Goal: Communication & Community: Ask a question

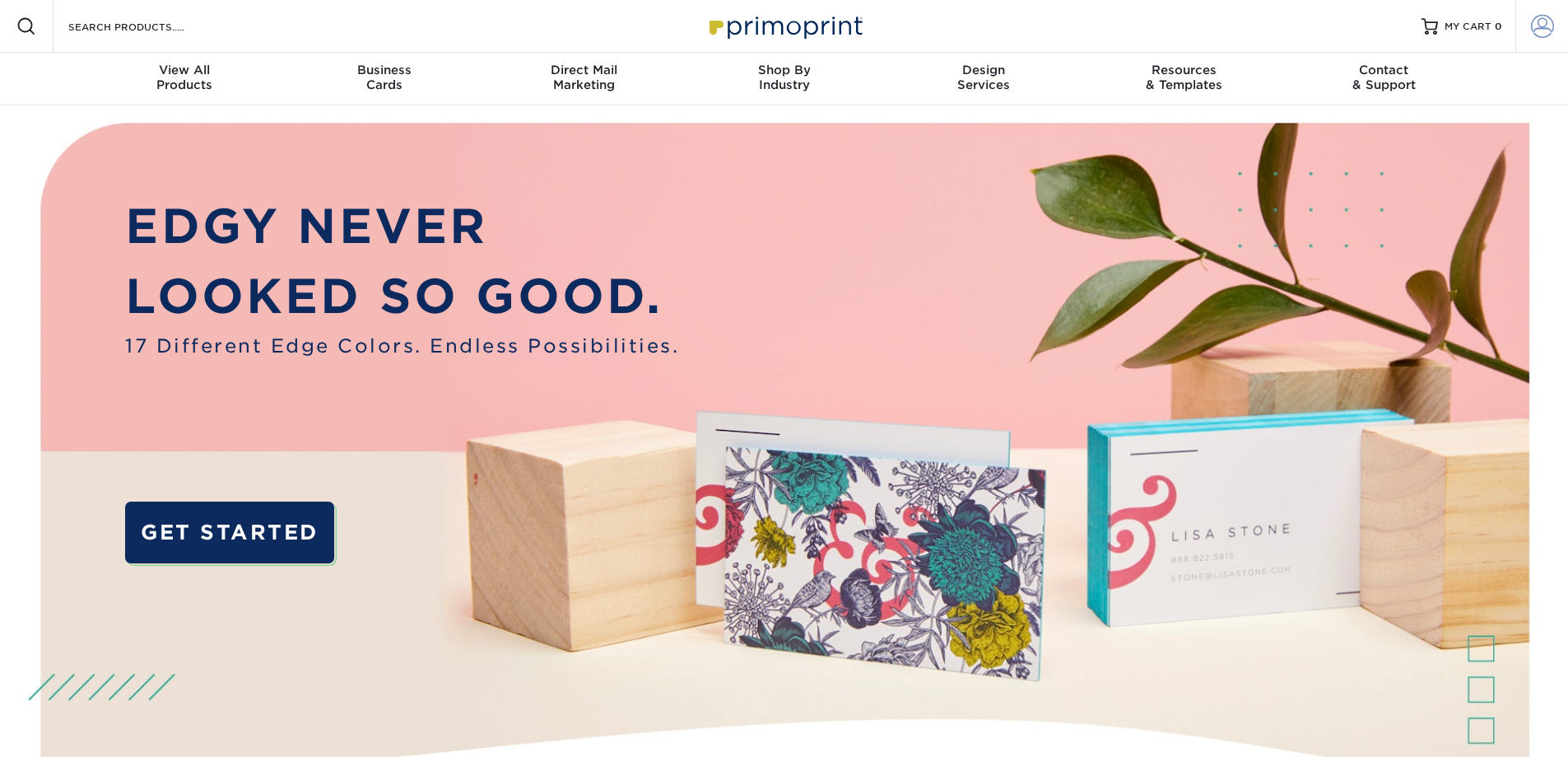
click at [1537, 26] on span at bounding box center [1543, 26] width 23 height 23
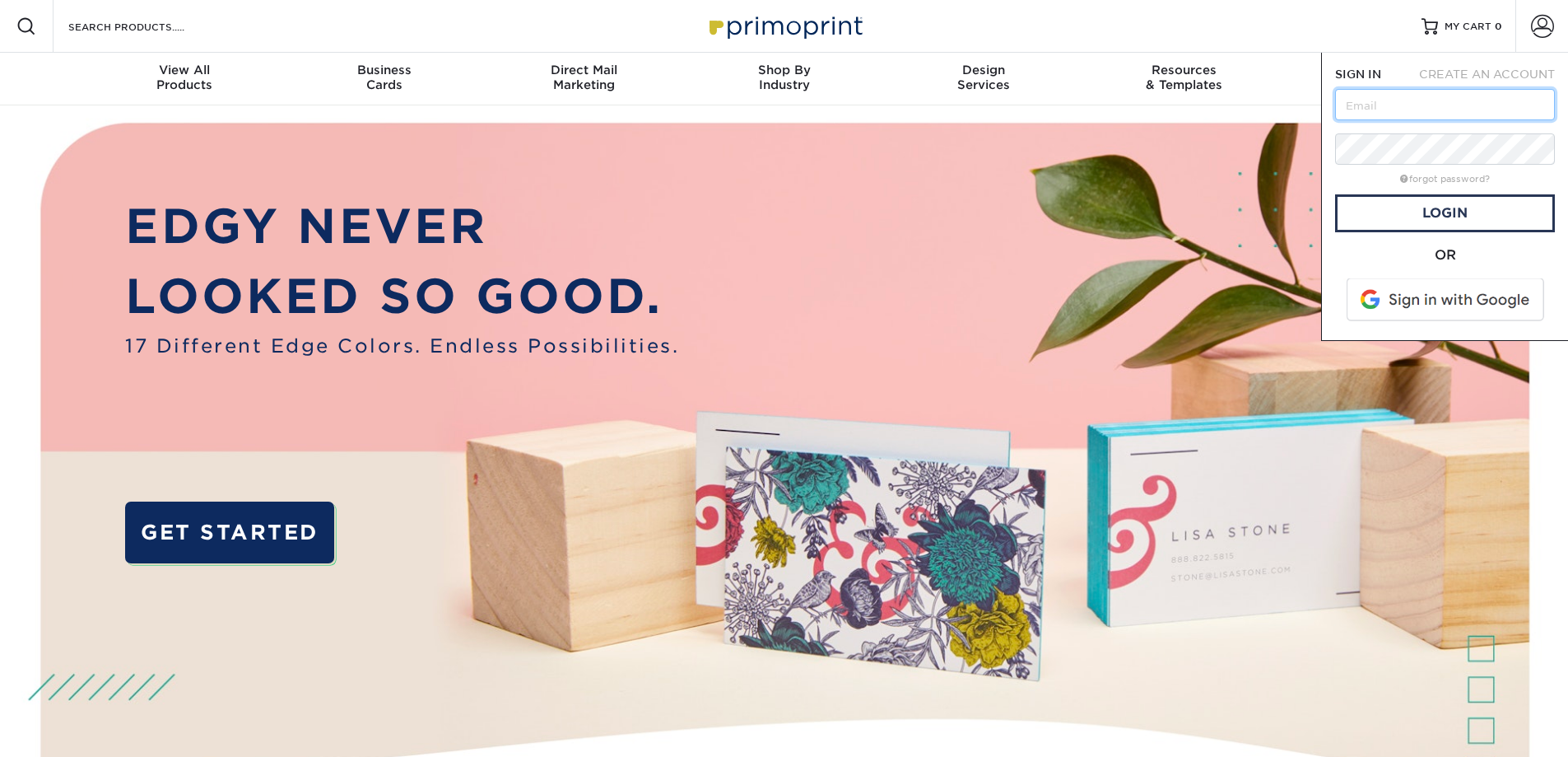
click at [1382, 104] on input "text" at bounding box center [1445, 104] width 220 height 32
type input "[PERSON_NAME][EMAIL_ADDRESS][DOMAIN_NAME]"
click at [1445, 216] on link "Login" at bounding box center [1445, 213] width 220 height 38
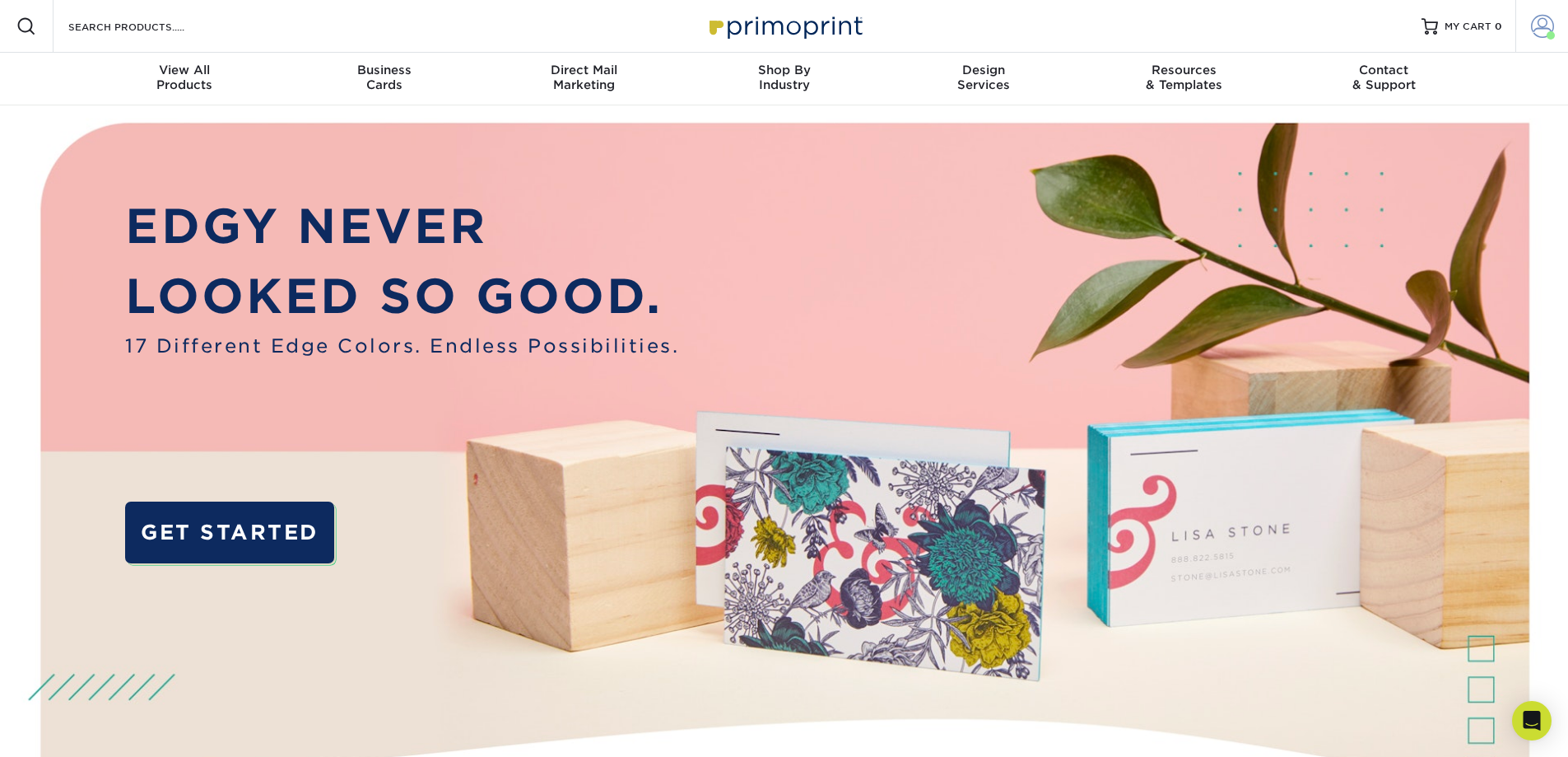
click at [1540, 20] on span at bounding box center [1543, 26] width 23 height 23
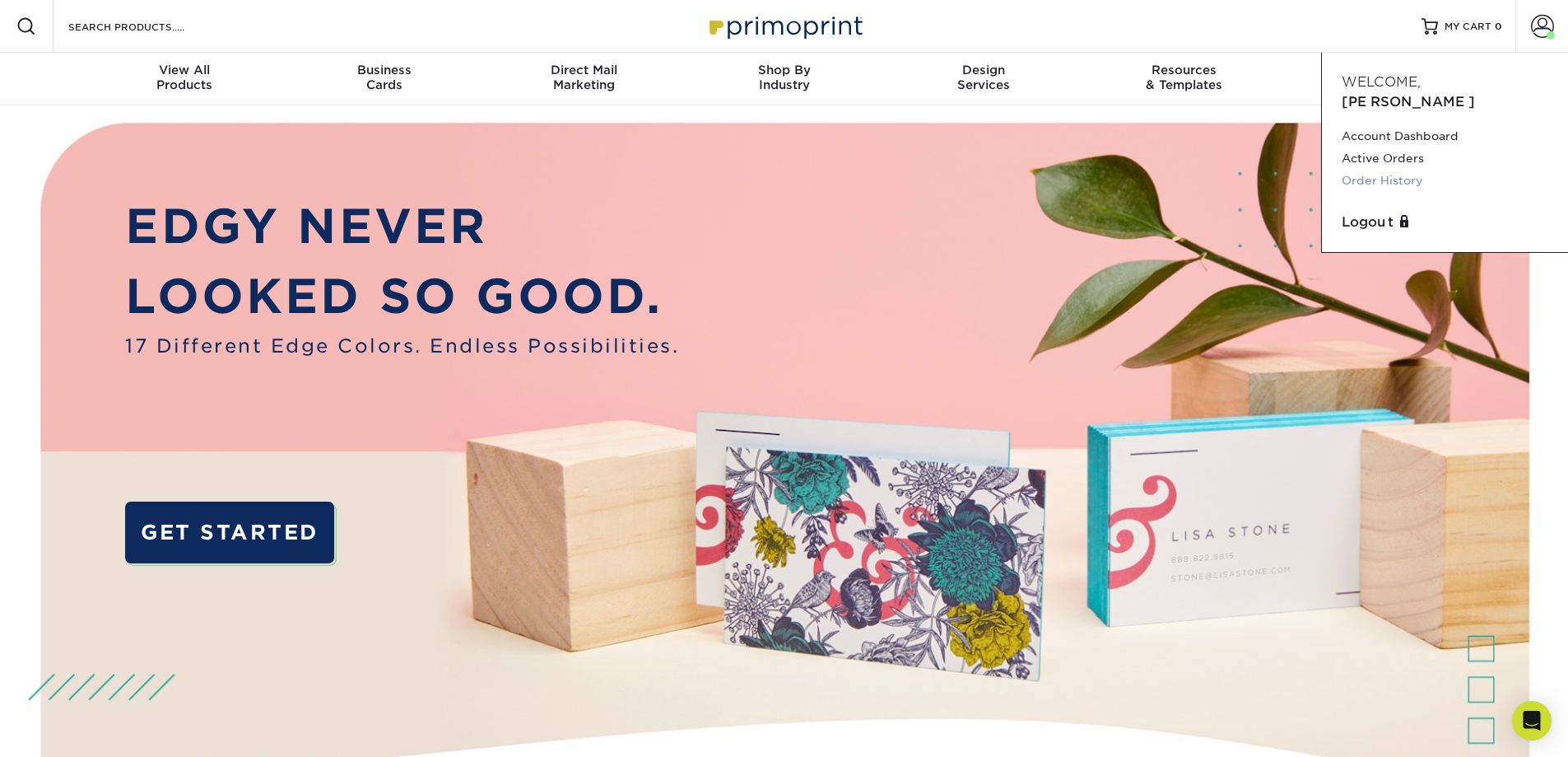
click at [1403, 170] on link "Order History" at bounding box center [1446, 181] width 207 height 23
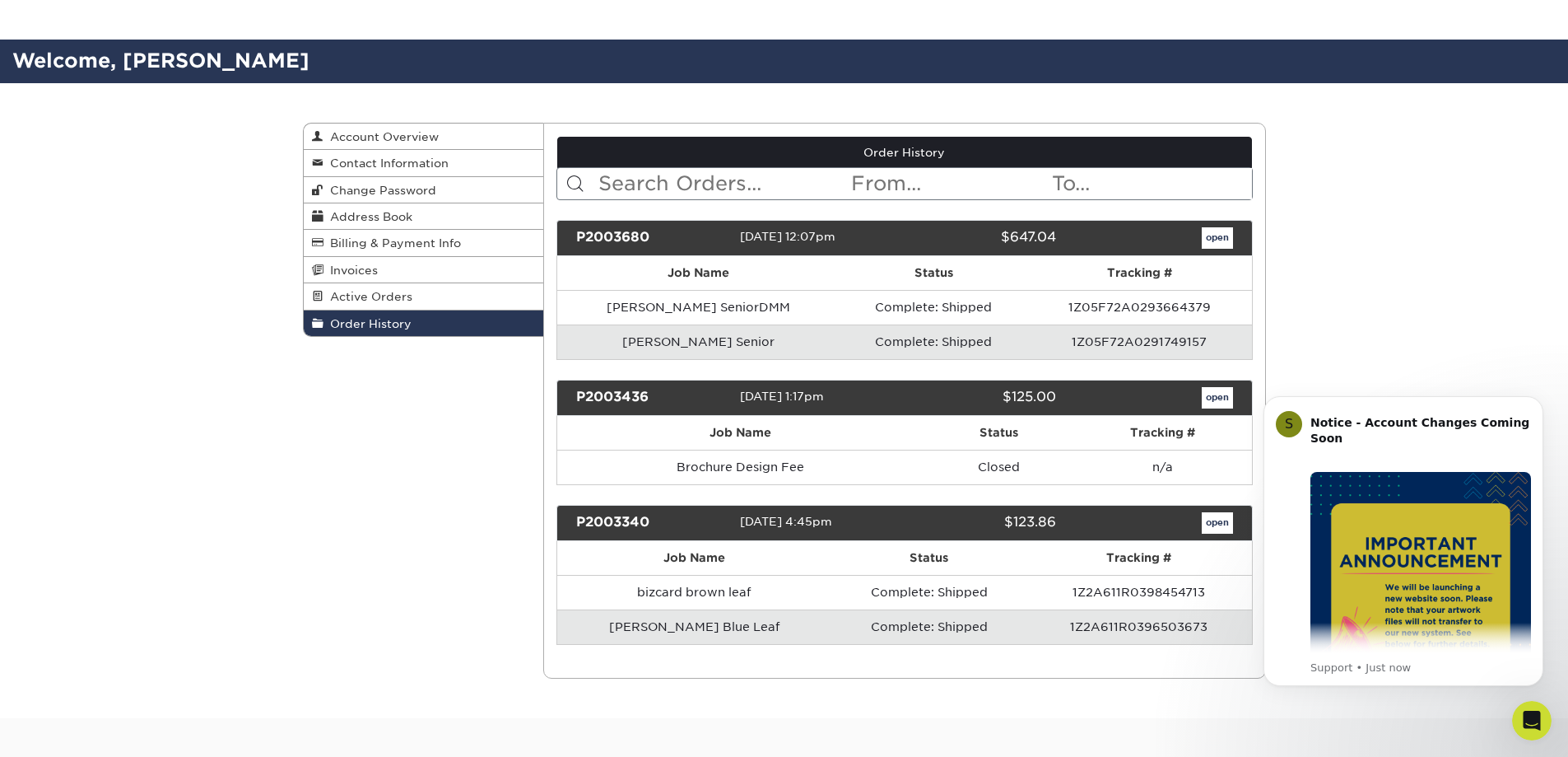
scroll to position [165, 0]
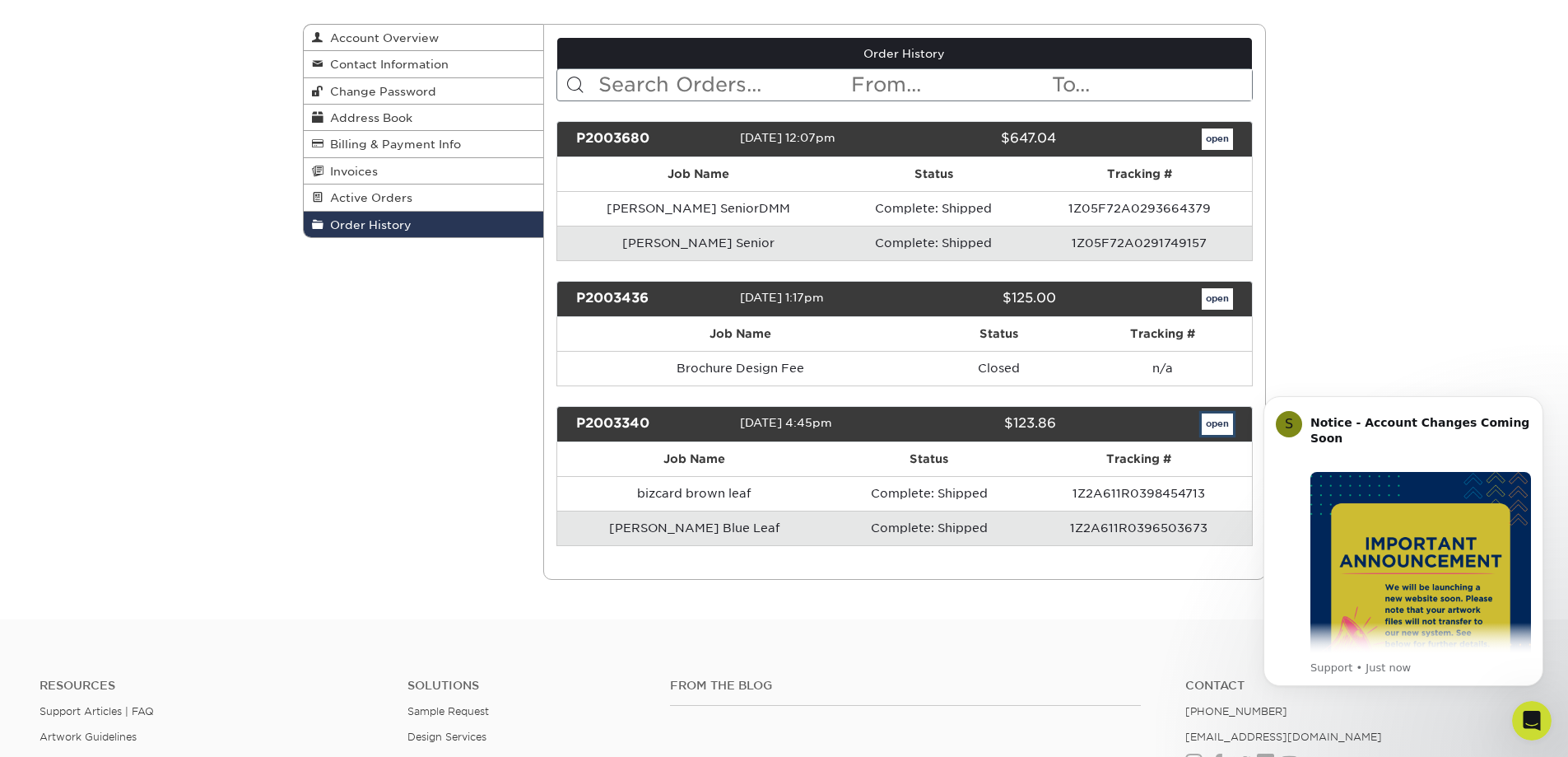
click at [1220, 419] on link "open" at bounding box center [1217, 424] width 31 height 22
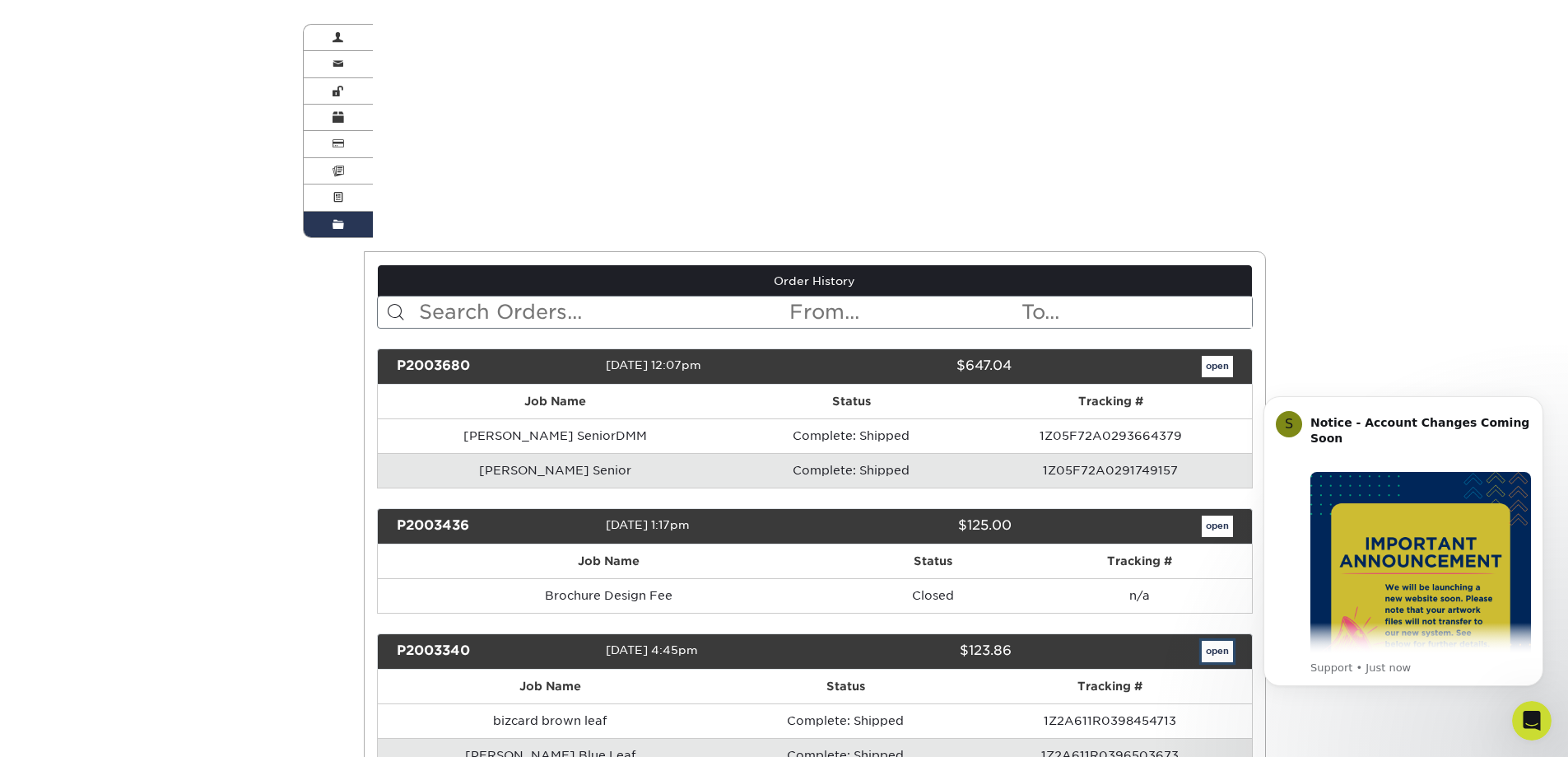
scroll to position [0, 0]
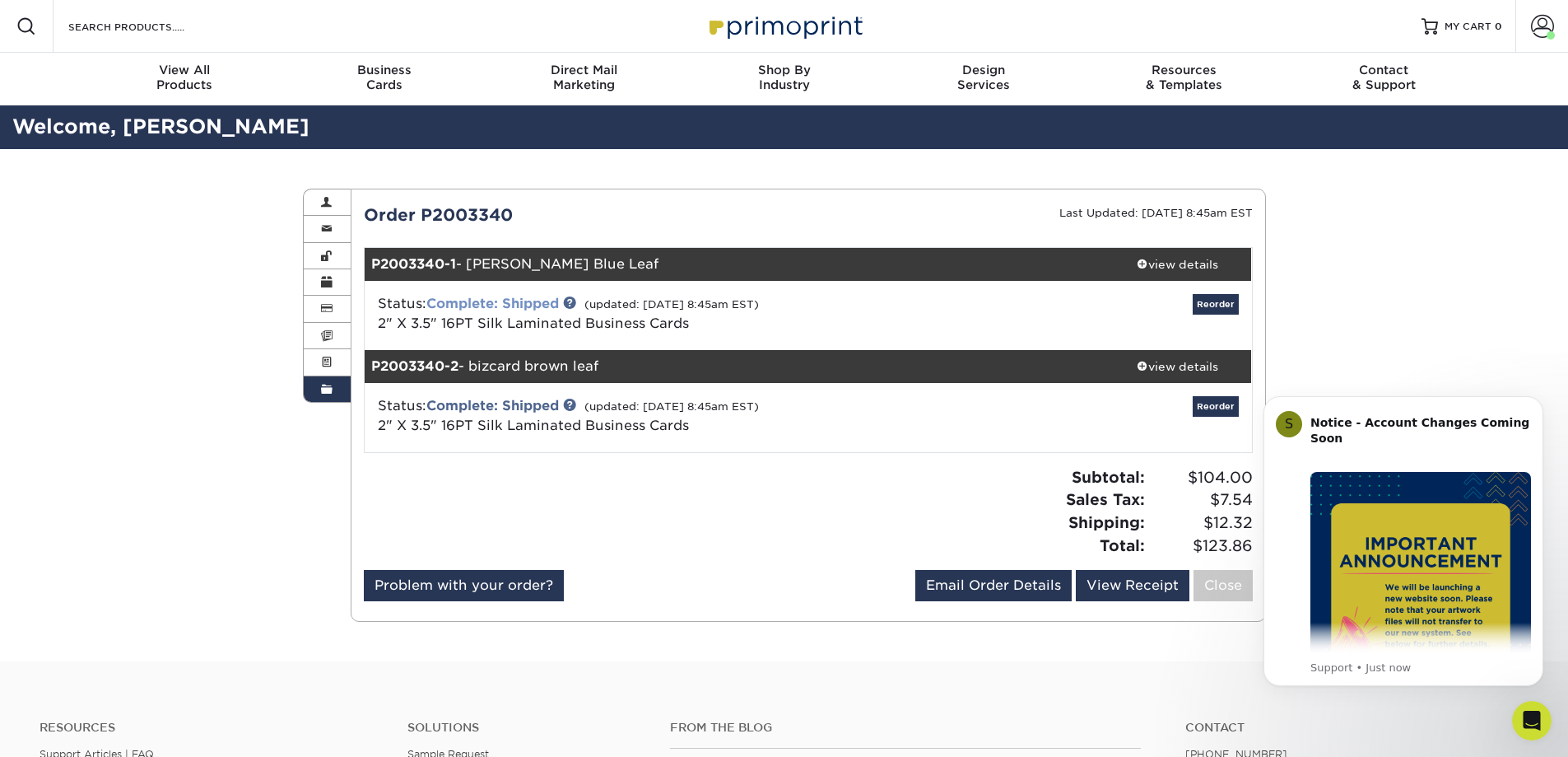
click at [513, 301] on link "Complete: Shipped" at bounding box center [492, 303] width 132 height 15
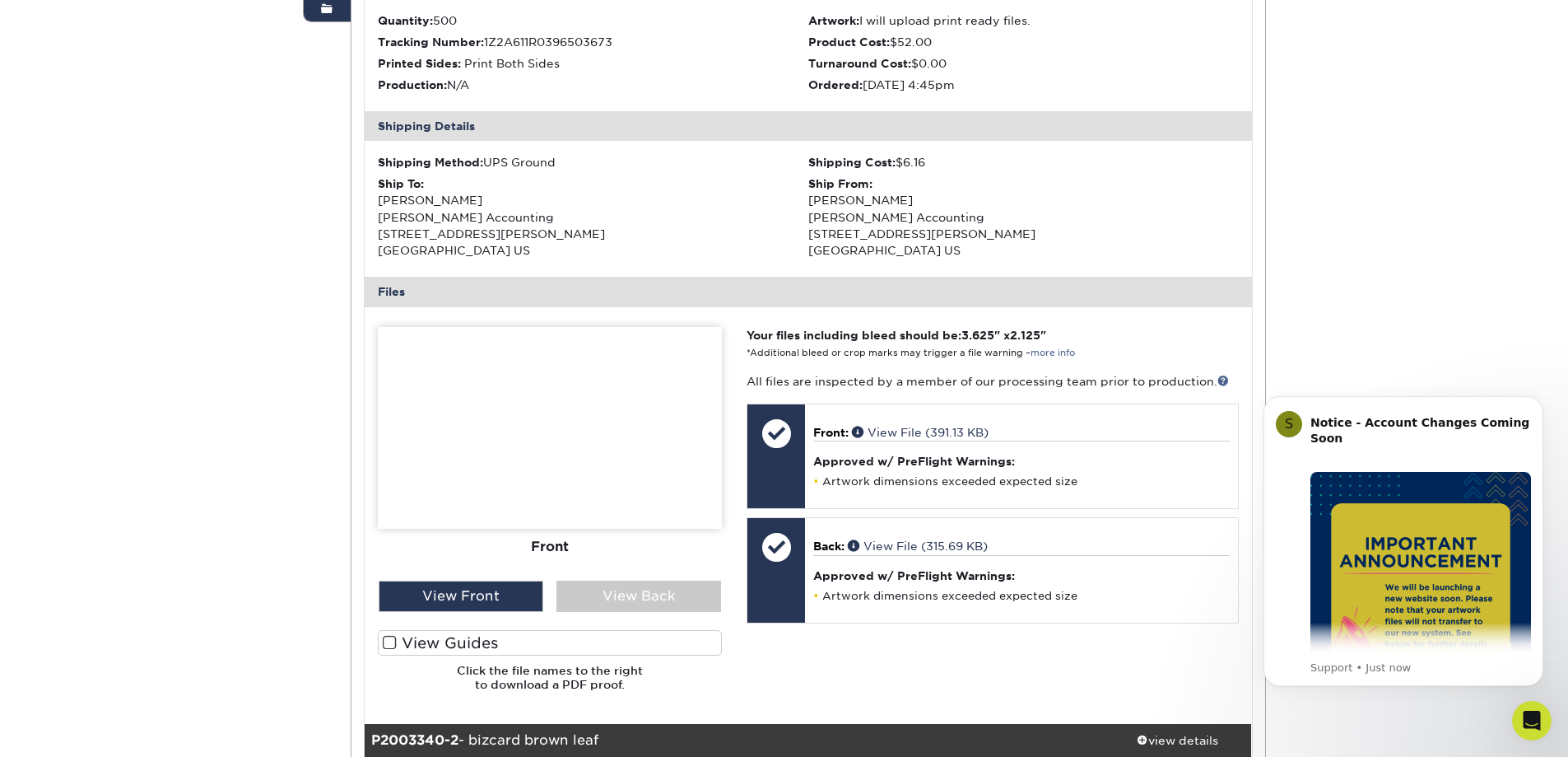
scroll to position [577, 0]
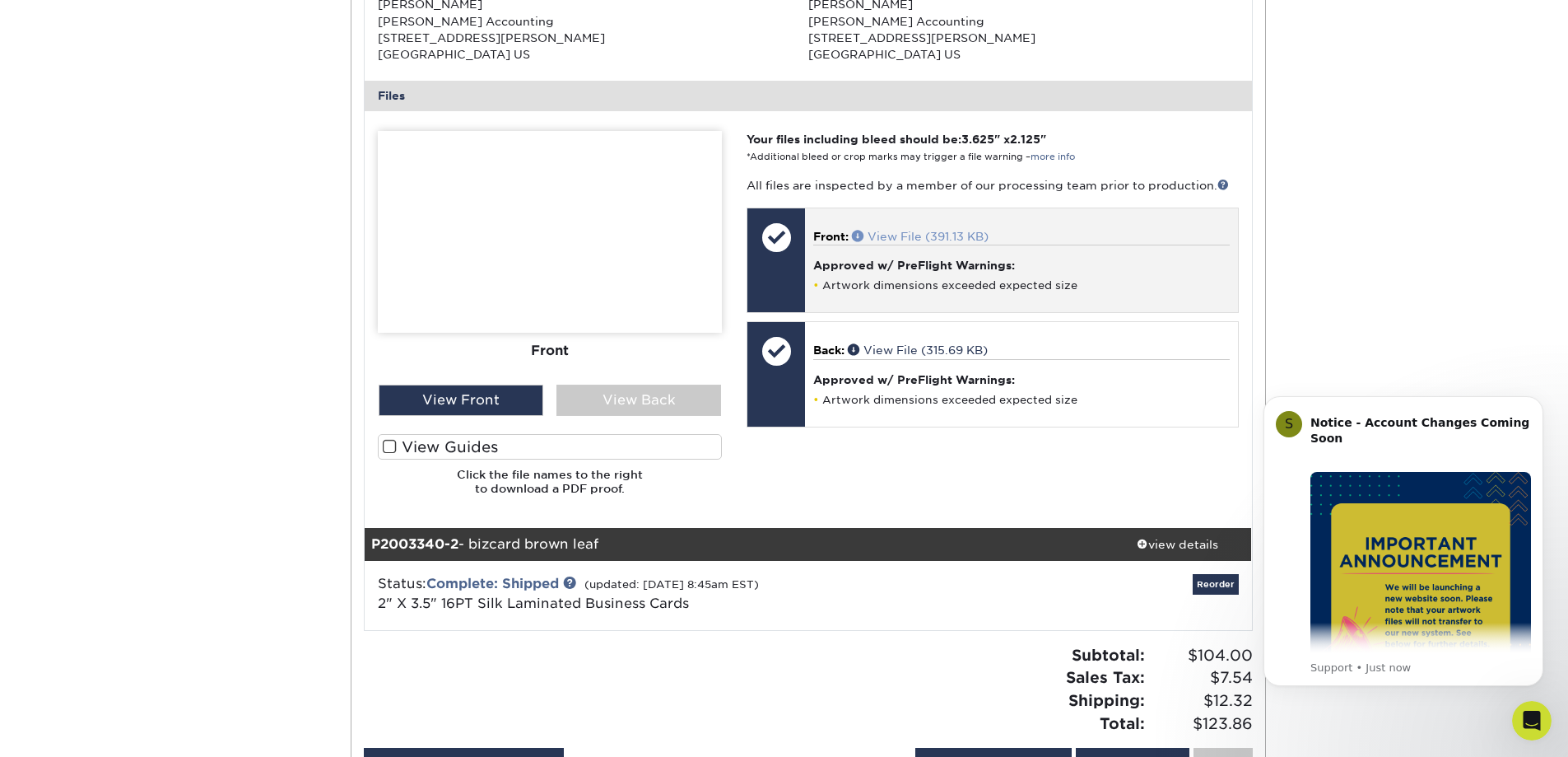
click at [902, 231] on link "View File (391.13 KB)" at bounding box center [920, 236] width 137 height 14
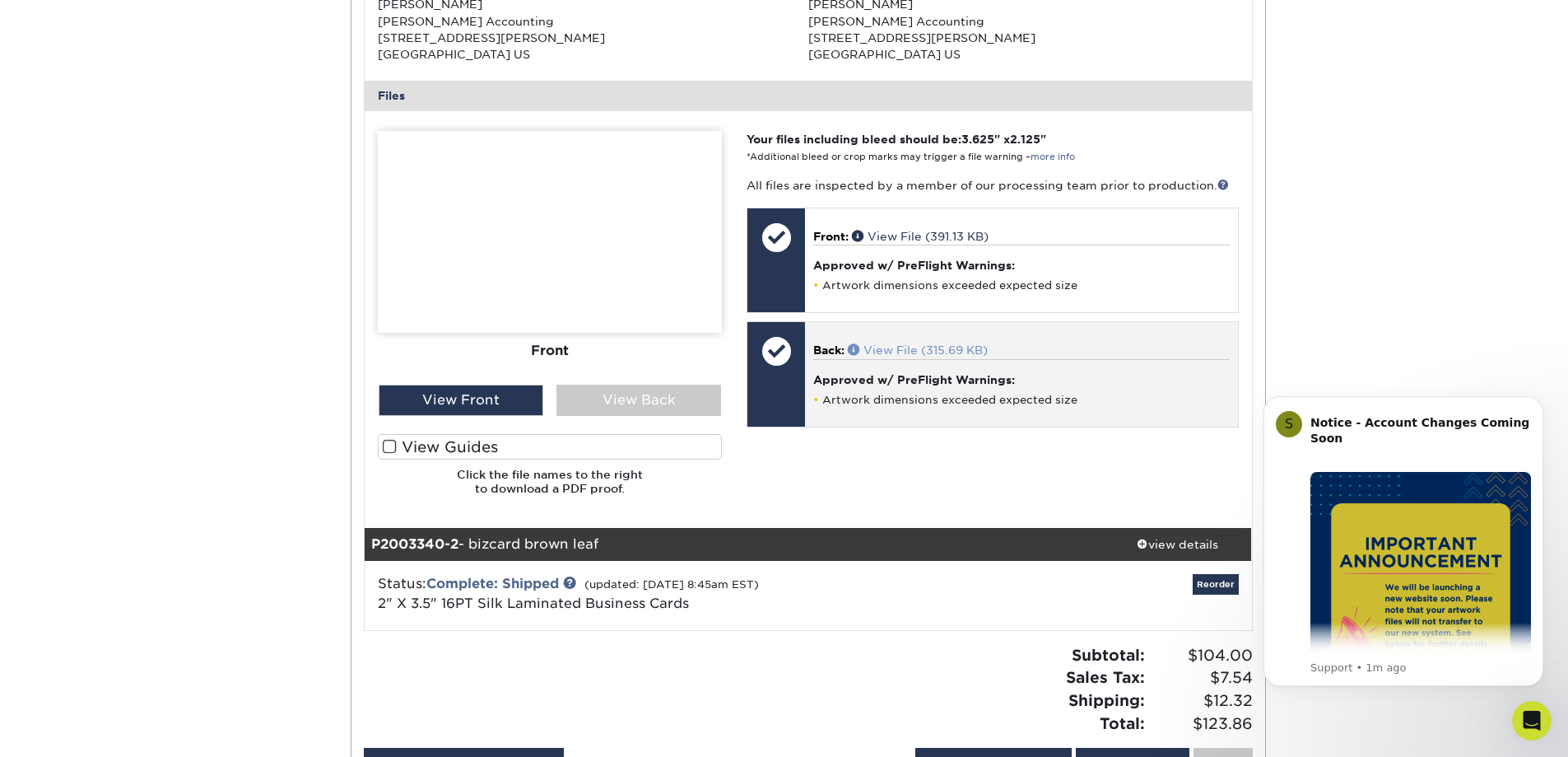
click at [949, 347] on link "View File (315.69 KB)" at bounding box center [918, 350] width 140 height 14
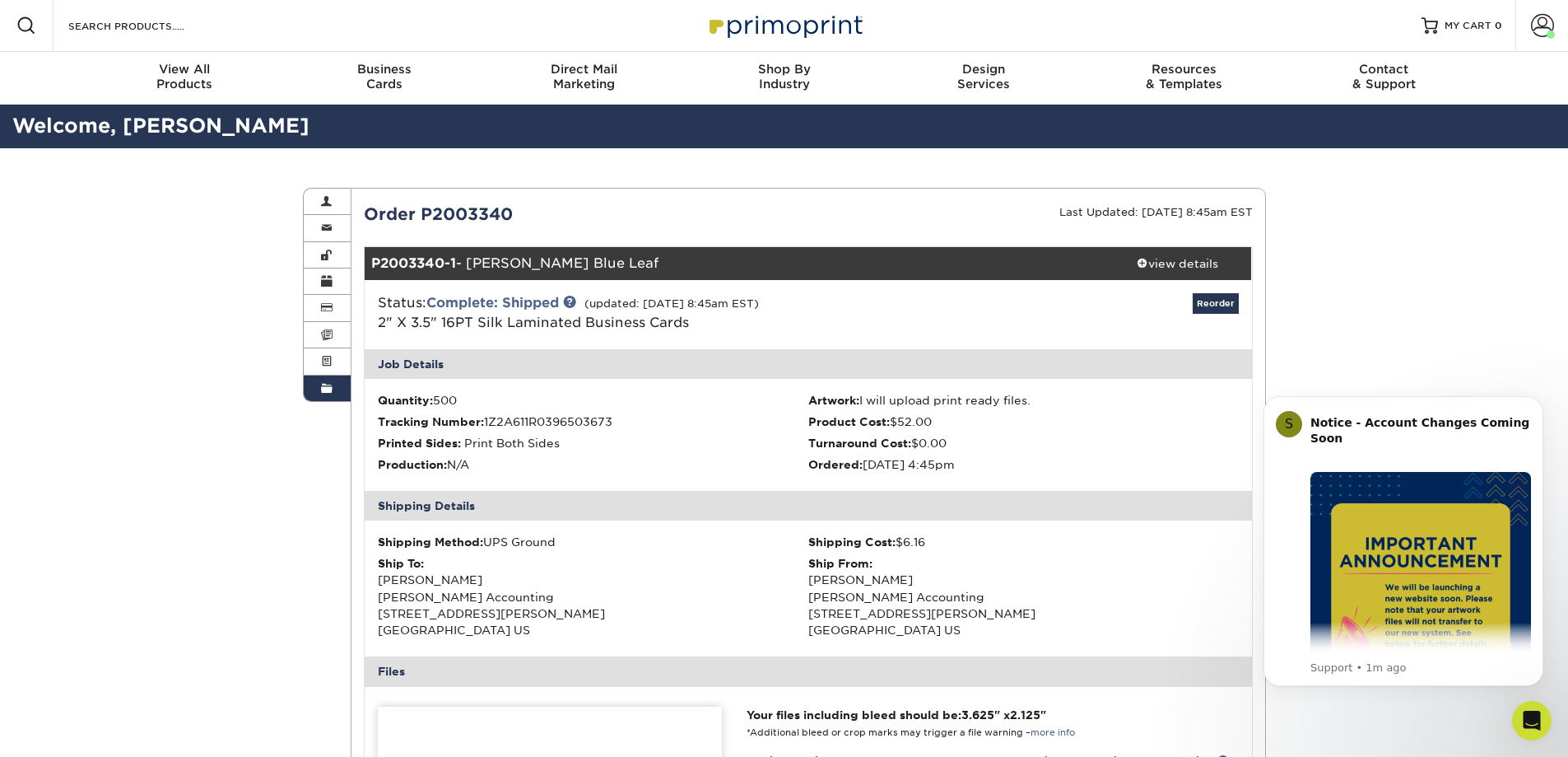
scroll to position [0, 0]
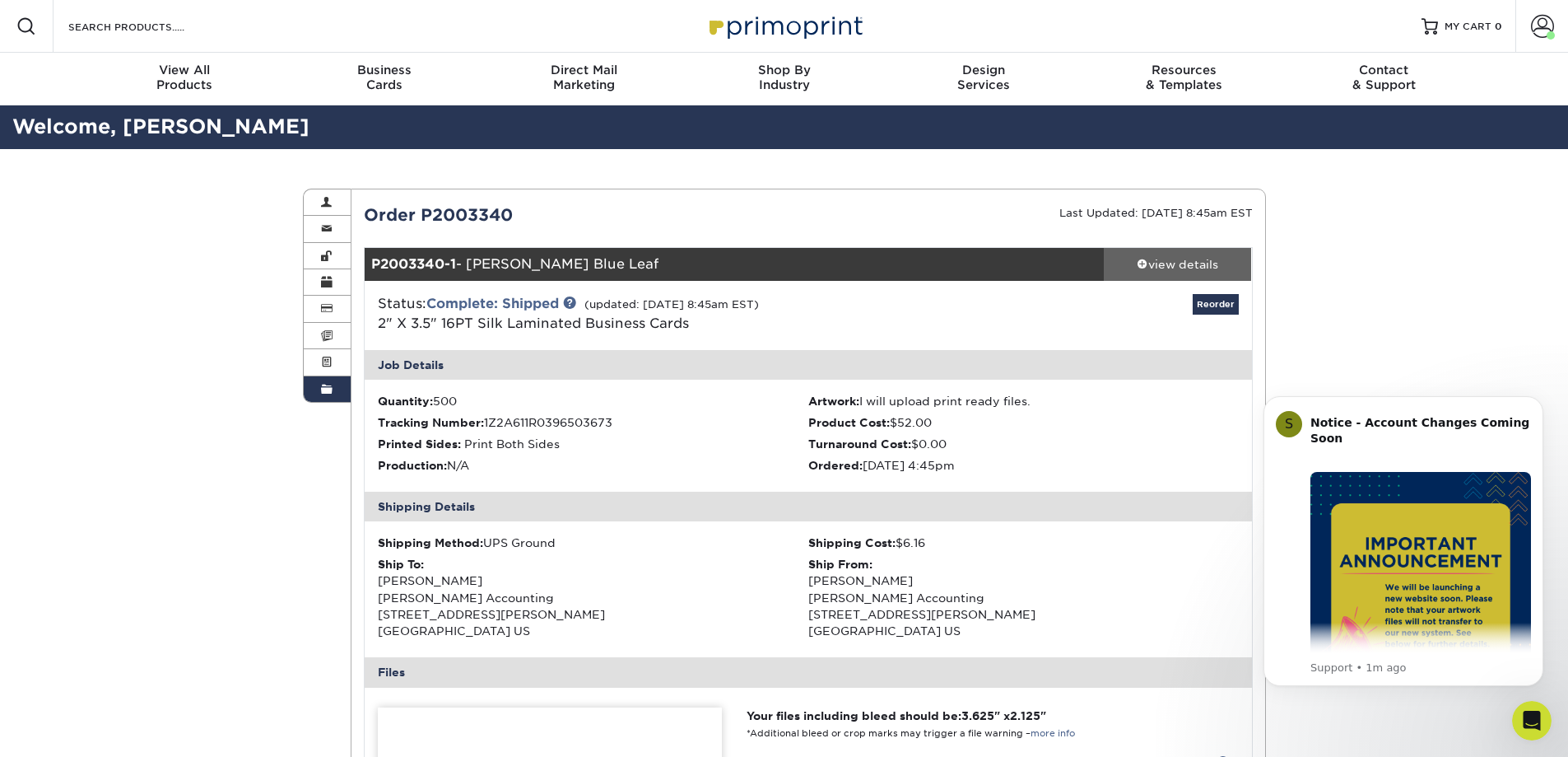
click at [1197, 263] on div "view details" at bounding box center [1178, 265] width 148 height 16
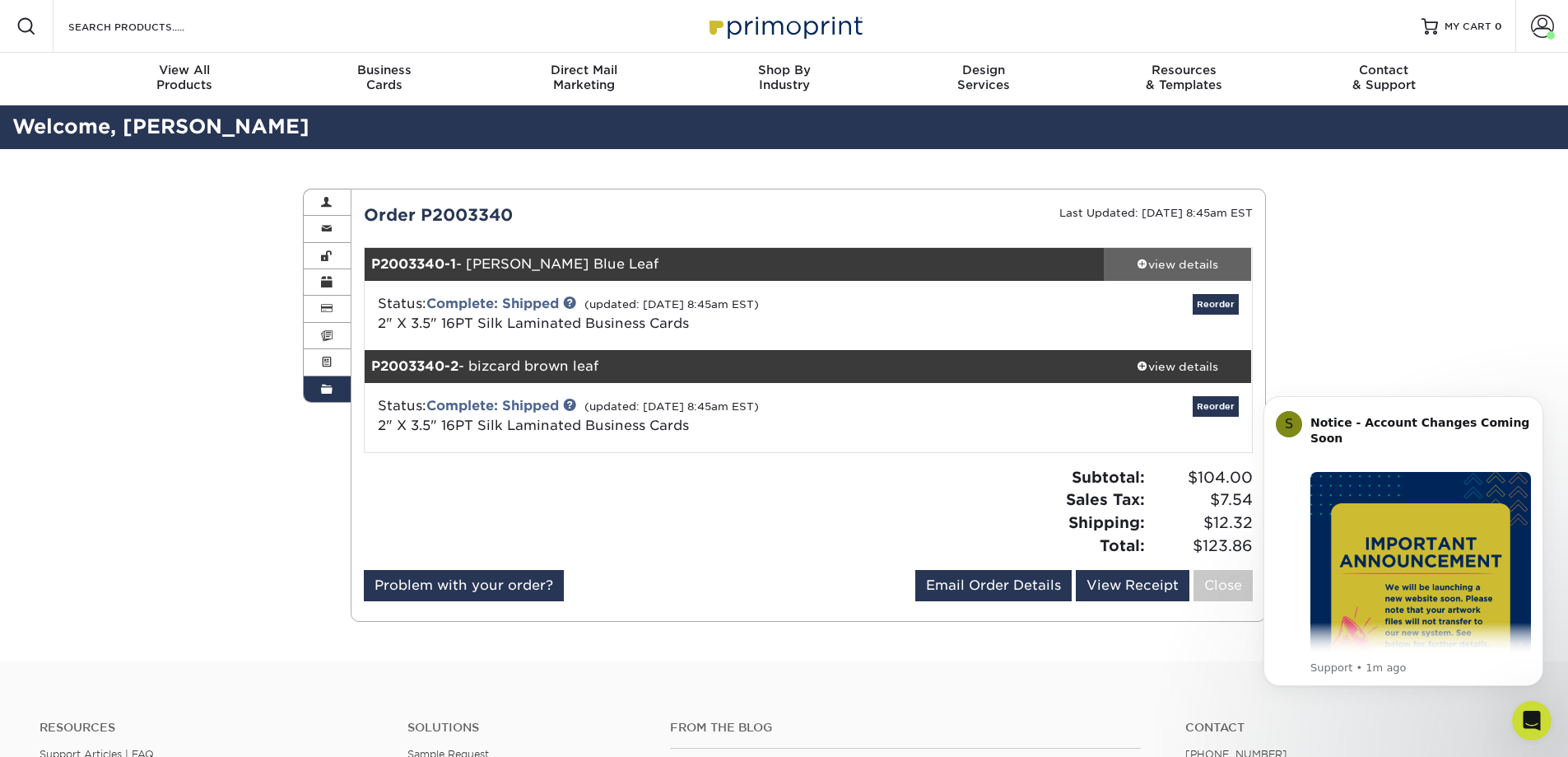
click at [1181, 258] on div "view details" at bounding box center [1178, 265] width 148 height 16
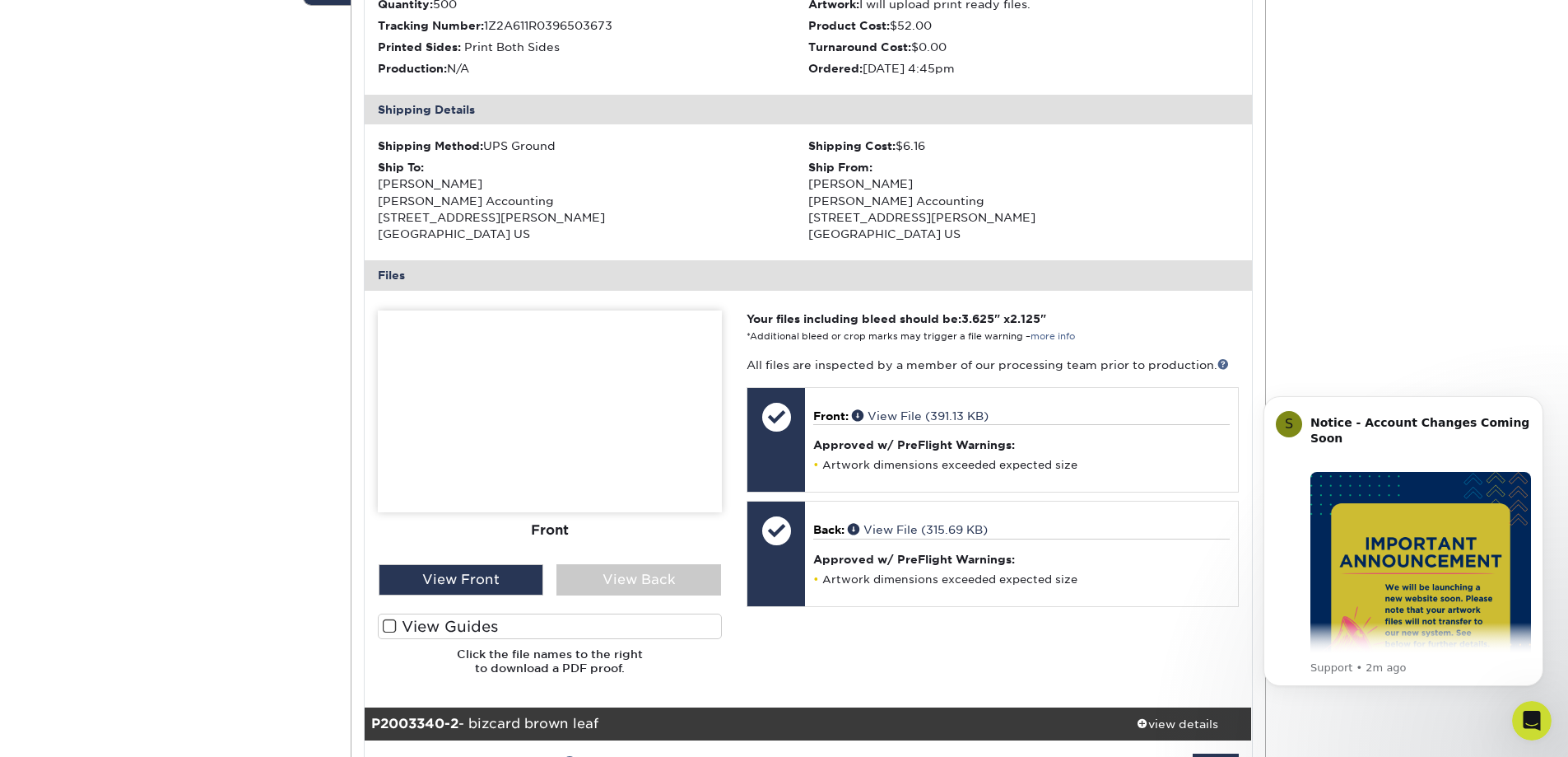
scroll to position [412, 0]
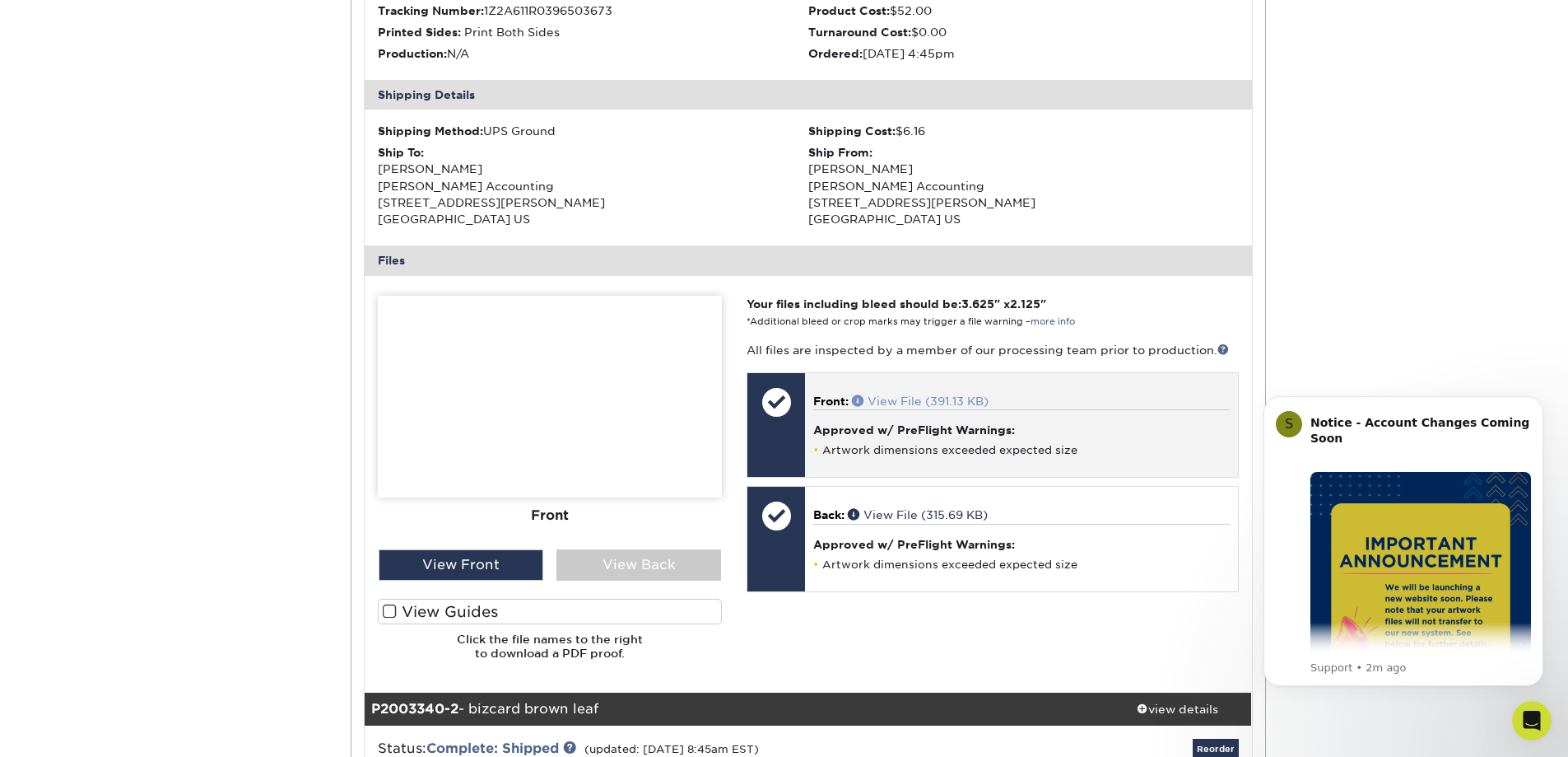
click at [909, 398] on link "View File (391.13 KB)" at bounding box center [920, 401] width 137 height 14
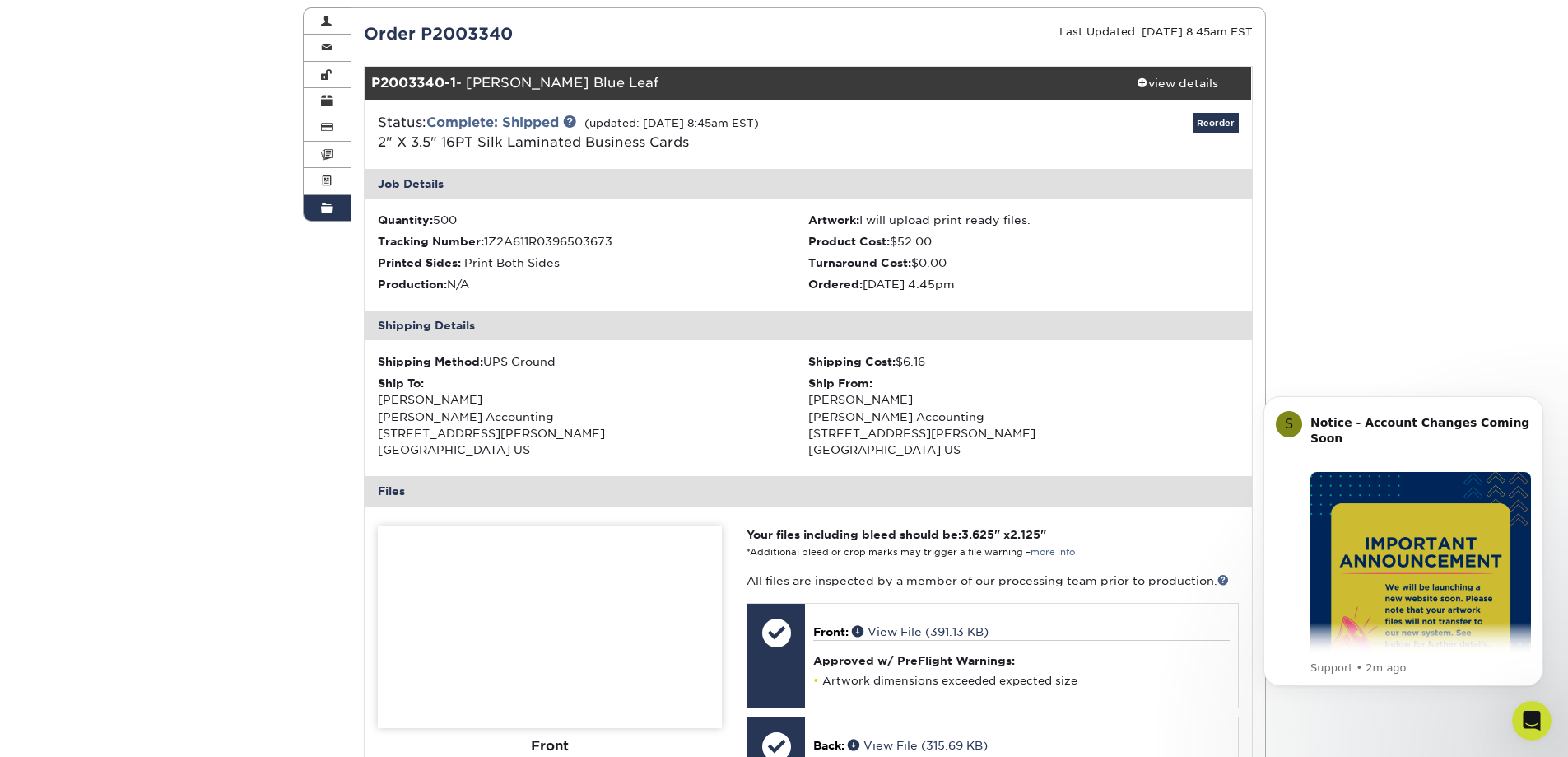
scroll to position [0, 0]
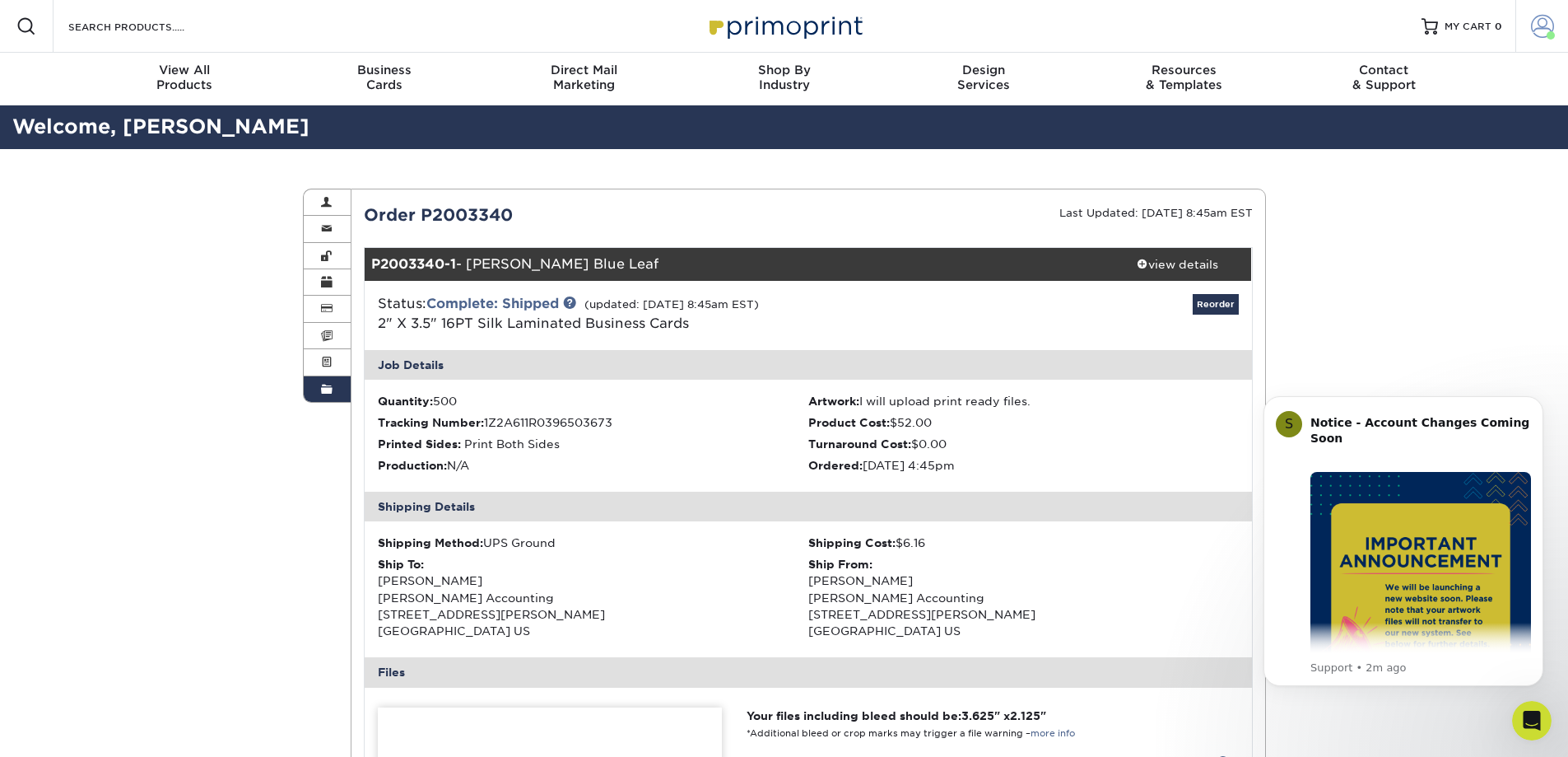
click at [1546, 24] on span at bounding box center [1543, 26] width 23 height 23
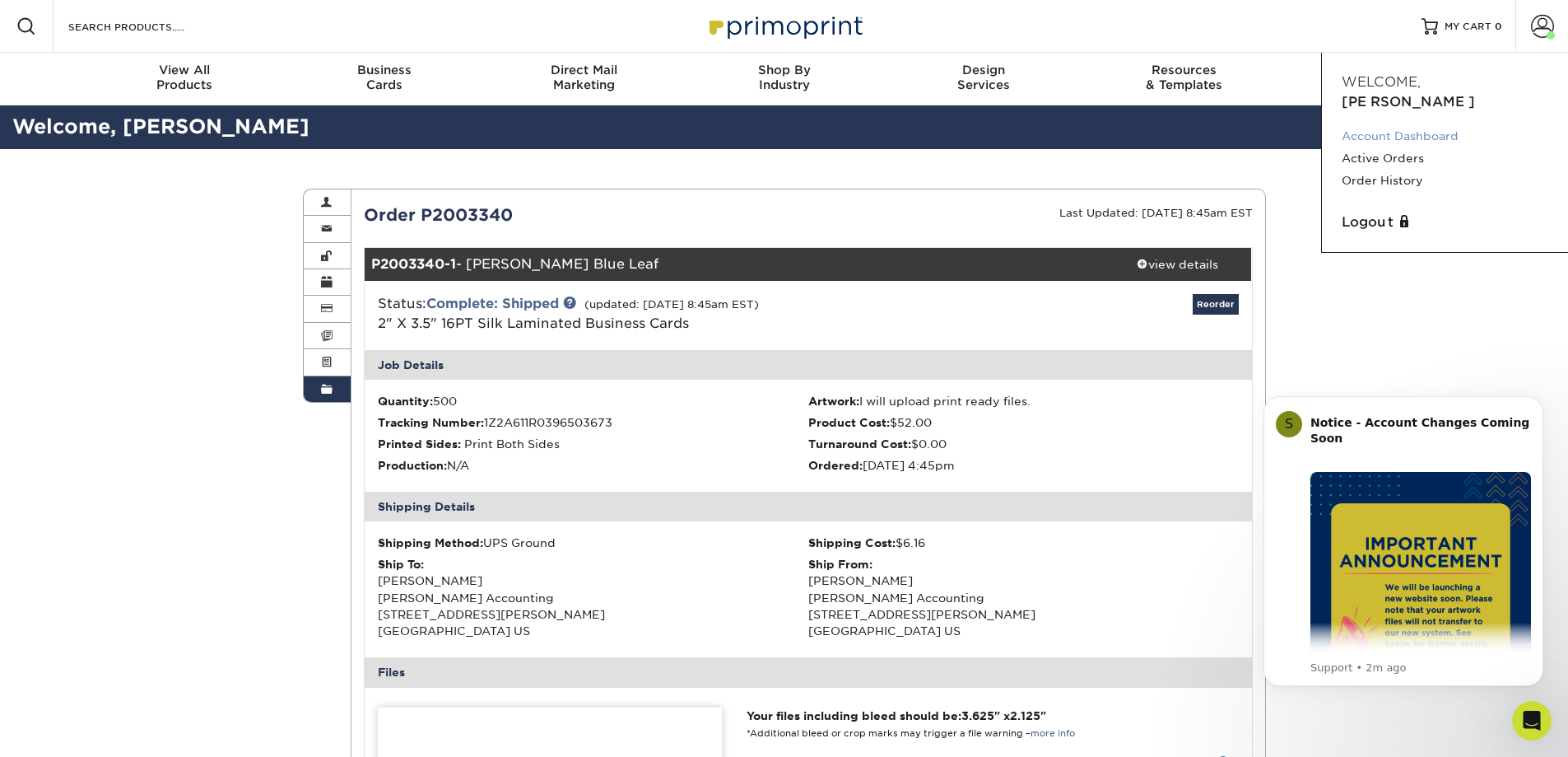
click at [1375, 125] on link "Account Dashboard" at bounding box center [1446, 136] width 207 height 23
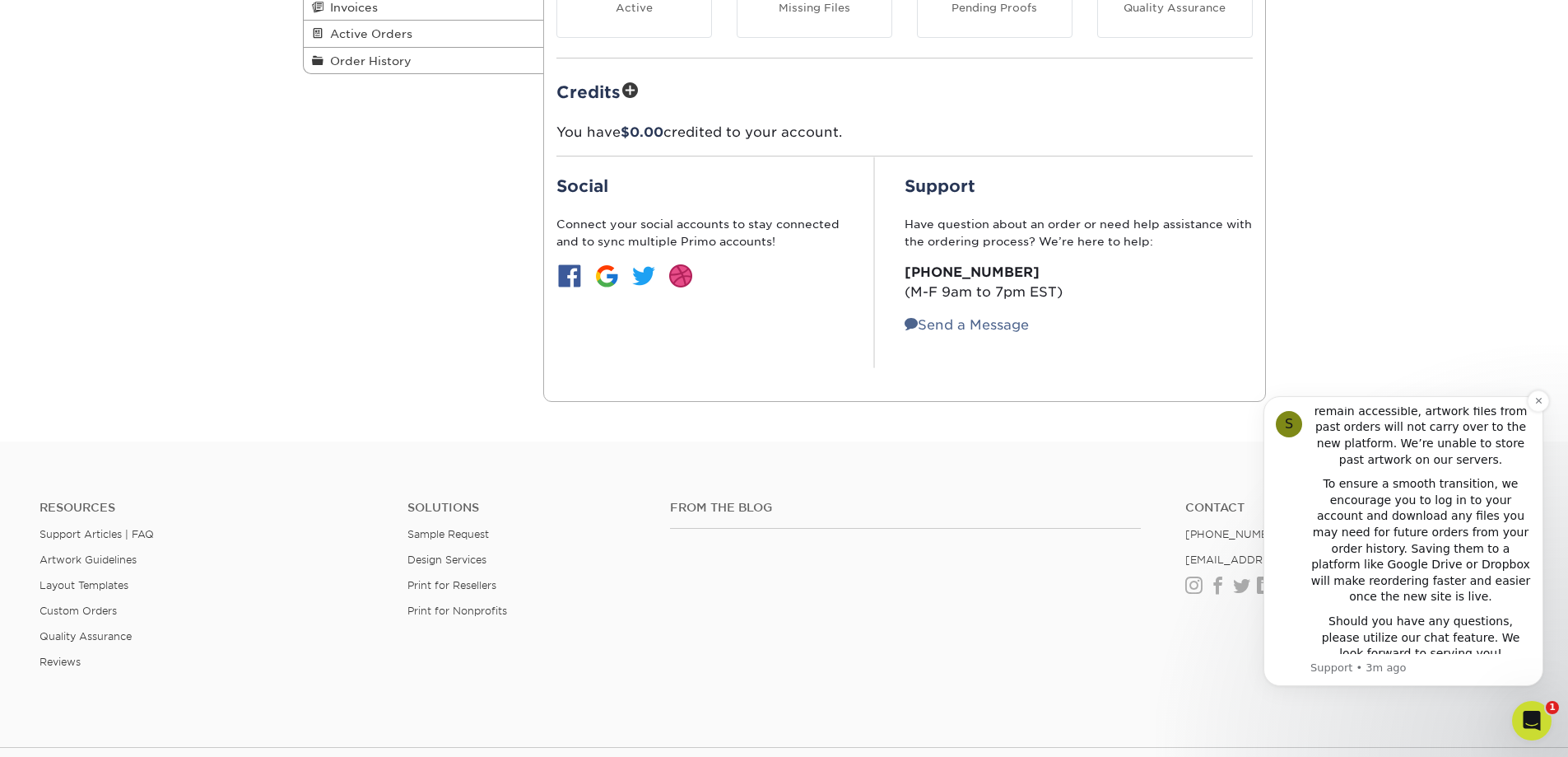
scroll to position [329, 0]
click at [1532, 716] on icon "Open Intercom Messenger" at bounding box center [1532, 720] width 12 height 14
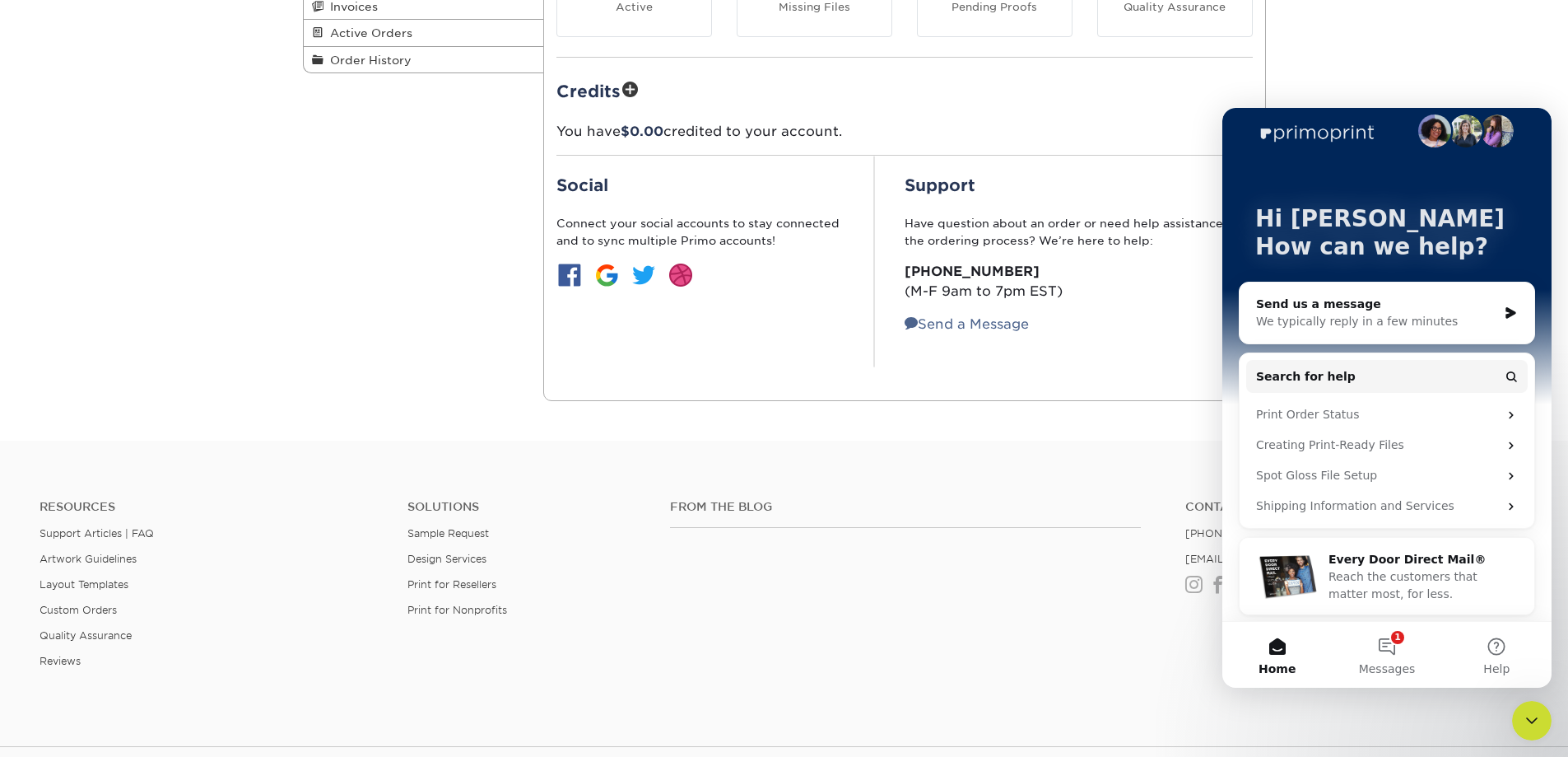
scroll to position [23, 0]
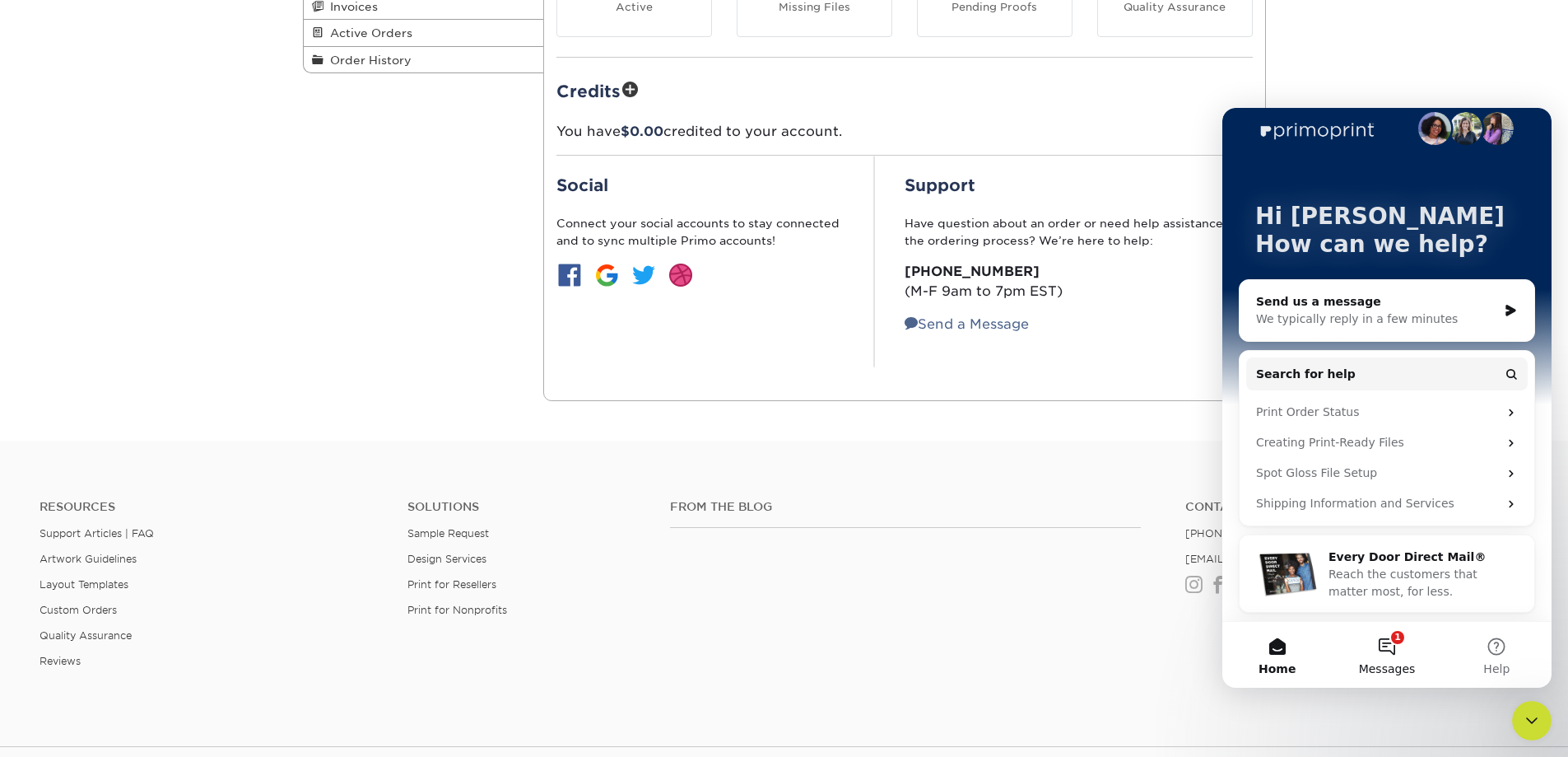
click at [1393, 639] on button "1 Messages" at bounding box center [1387, 654] width 110 height 66
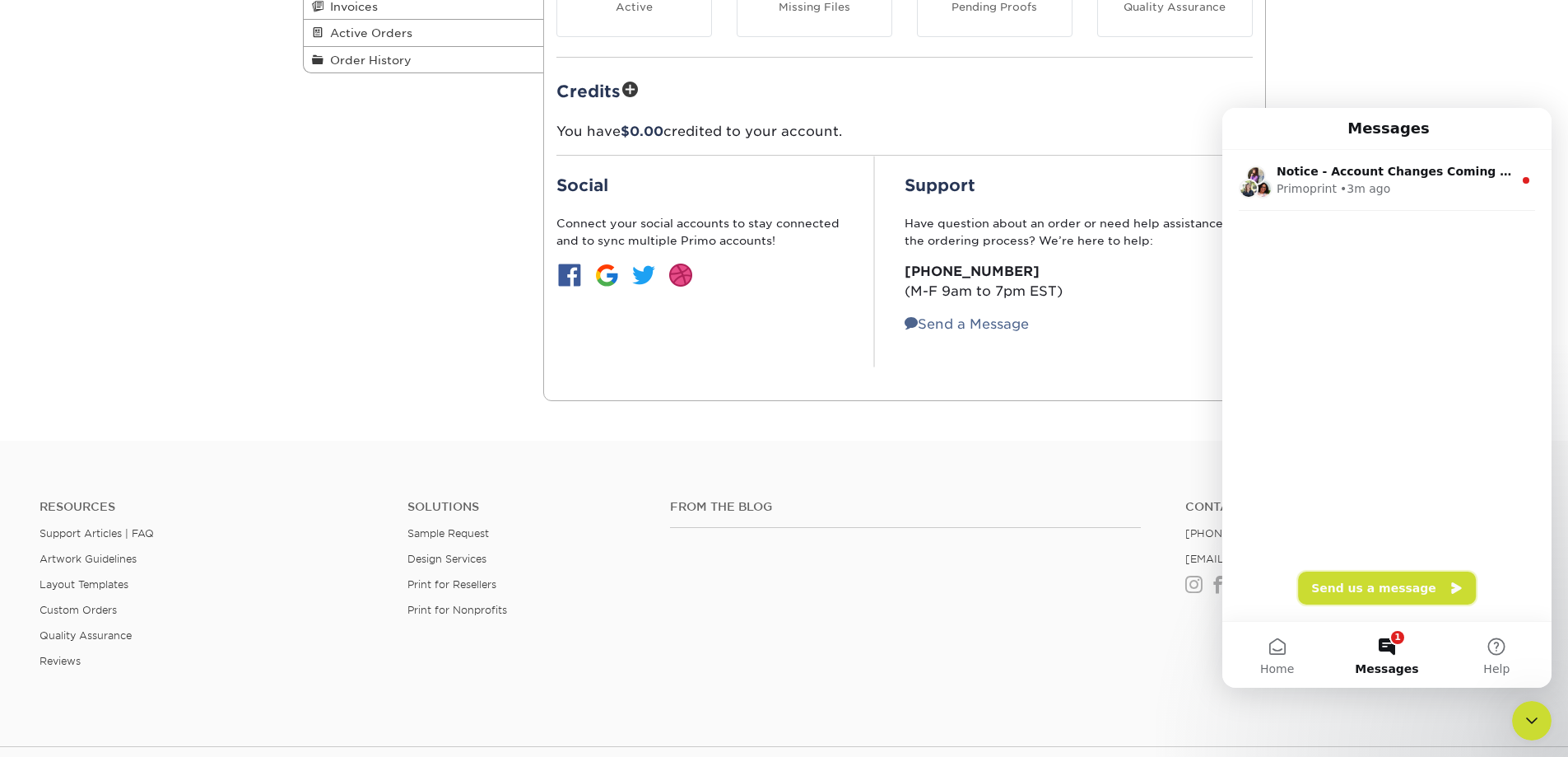
click at [1383, 587] on button "Send us a message" at bounding box center [1387, 588] width 178 height 33
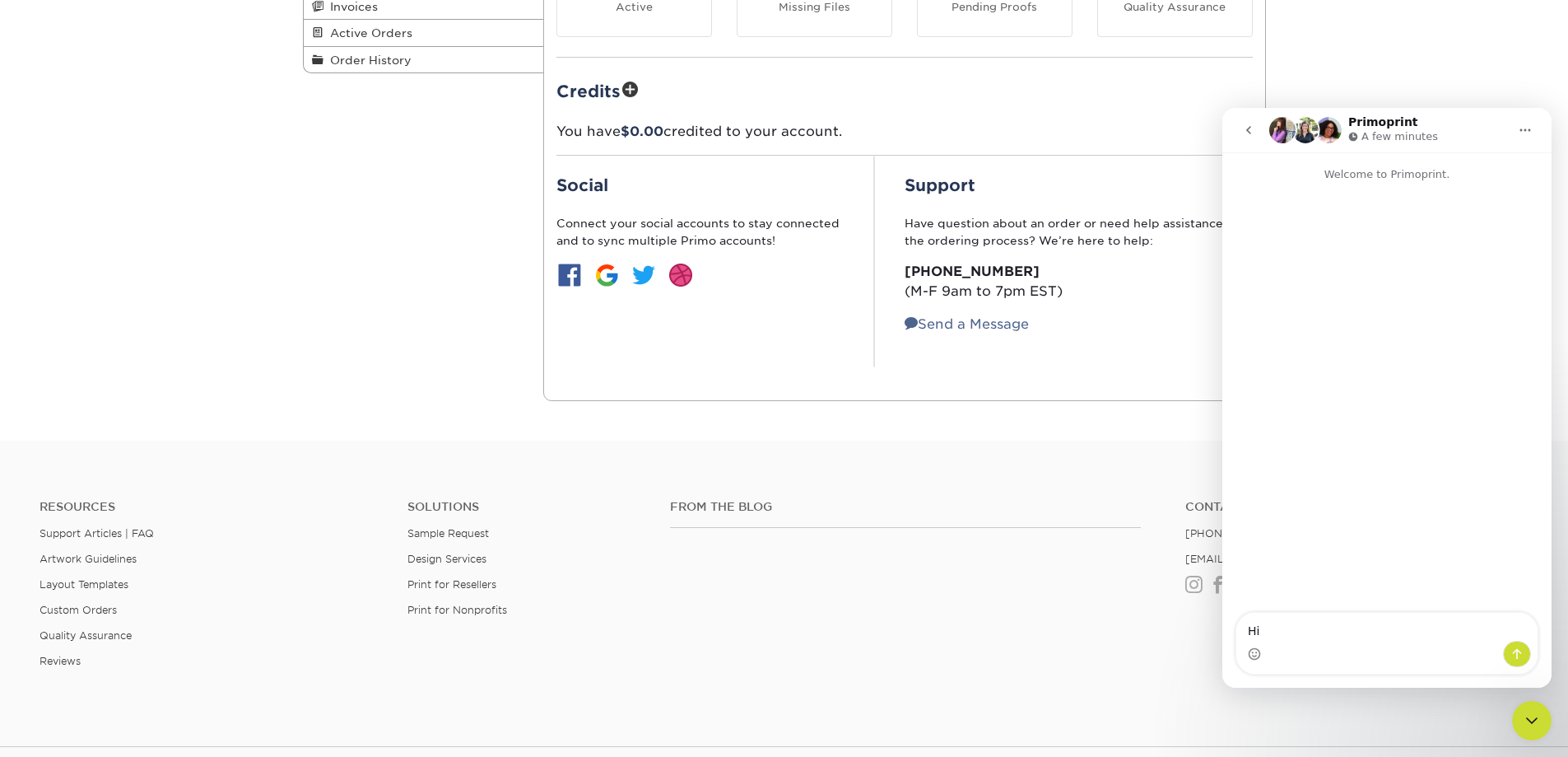
type textarea "Hi:"
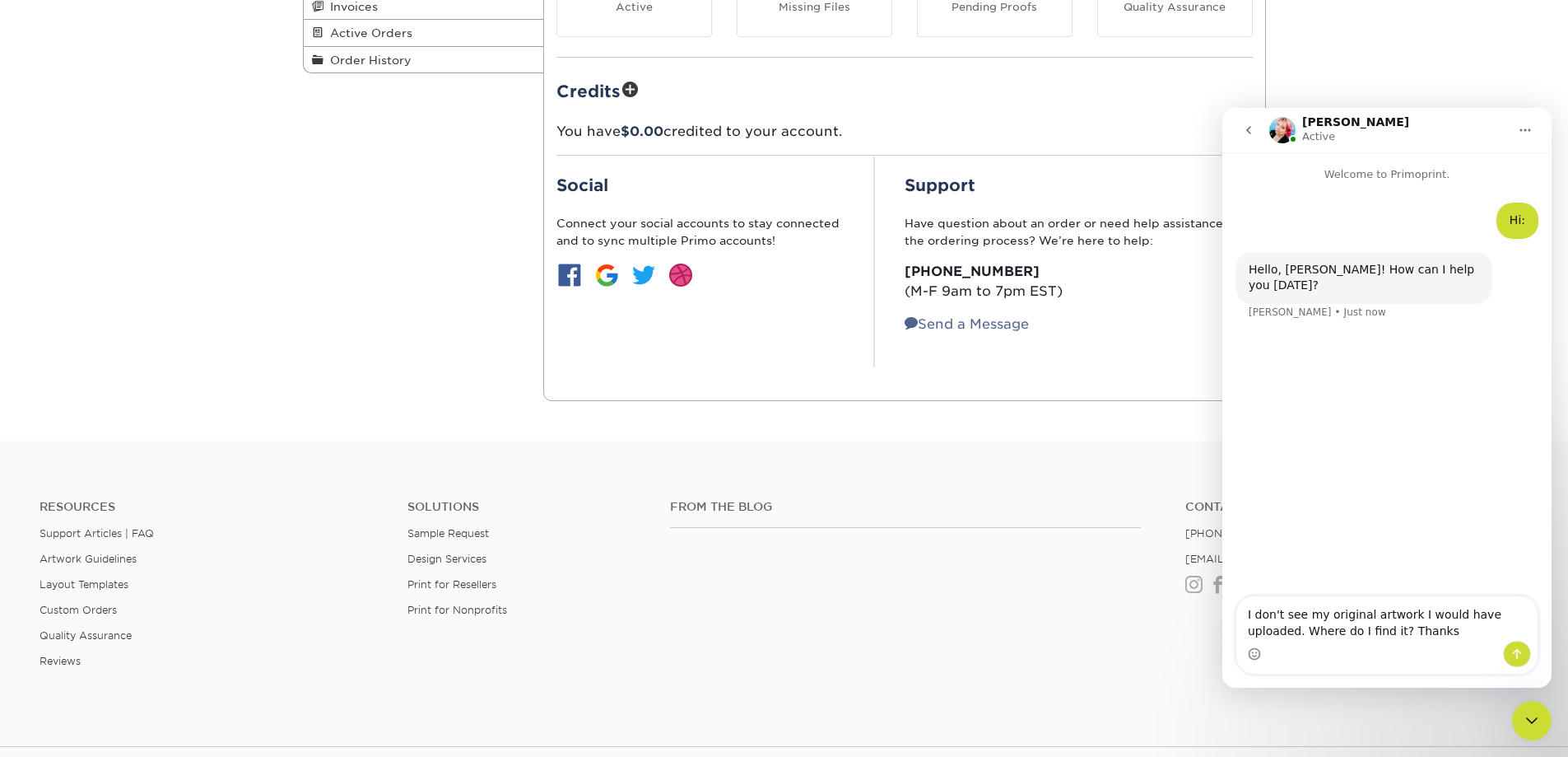
type textarea "I don't see my original artwork I would have uploaded. Where do I find it? Than…"
click at [1519, 650] on icon "Send a message…" at bounding box center [1518, 654] width 9 height 11
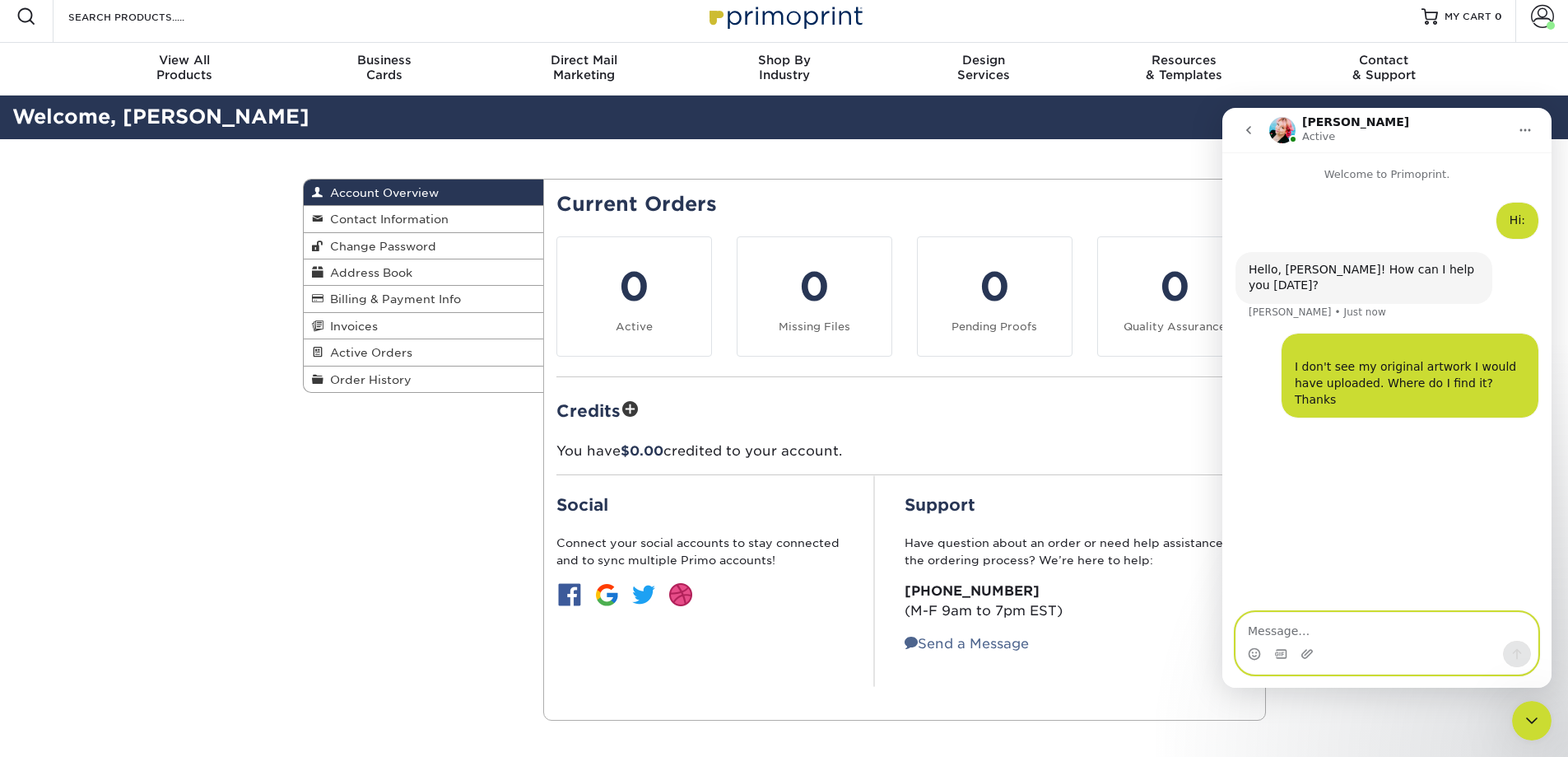
scroll to position [0, 0]
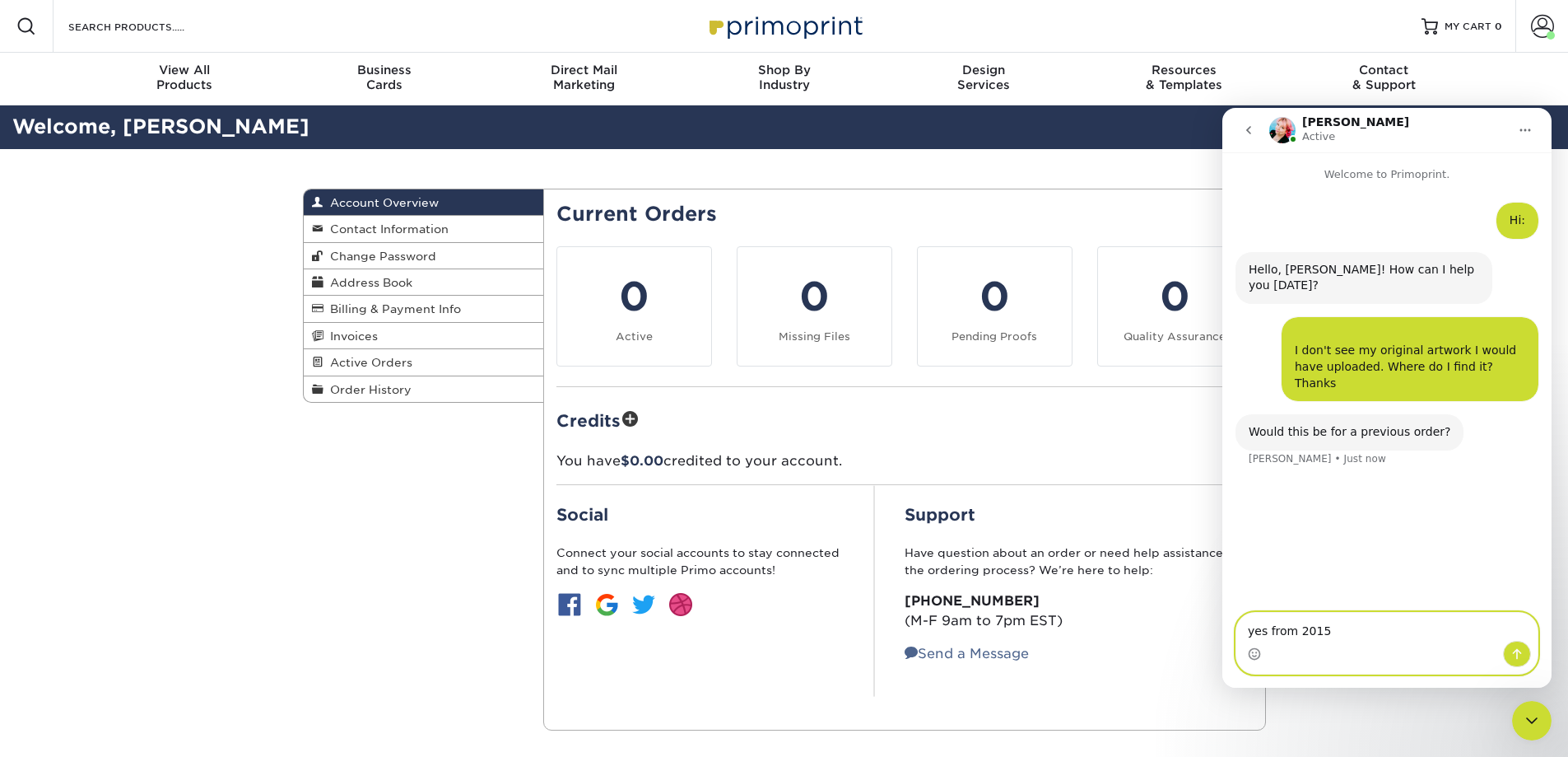
type textarea "yes from 2015."
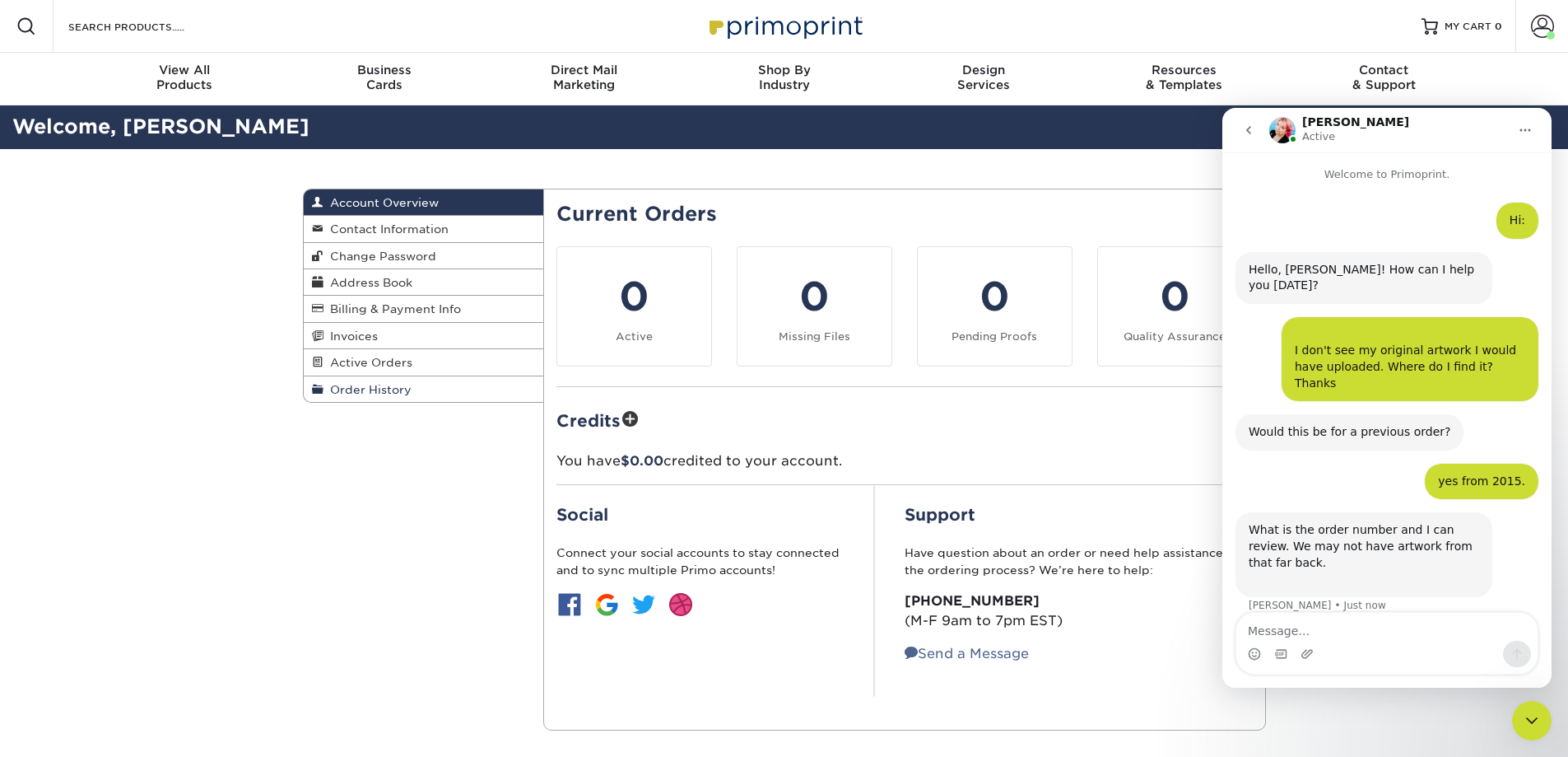
click at [372, 386] on span "Order History" at bounding box center [368, 390] width 88 height 14
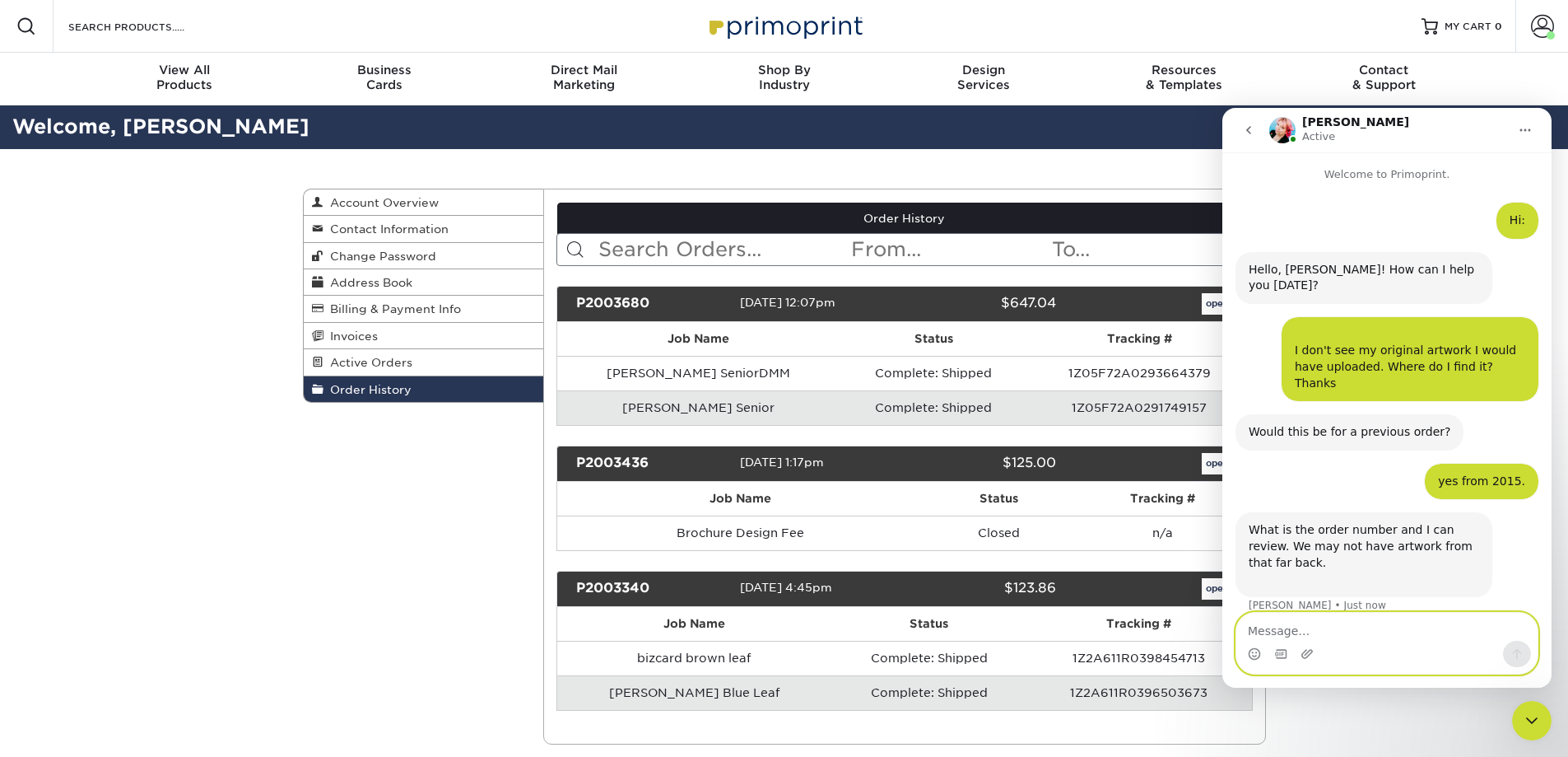
click at [1296, 628] on textarea "Message…" at bounding box center [1387, 626] width 301 height 28
type textarea "P2003680. Is that an order #?"
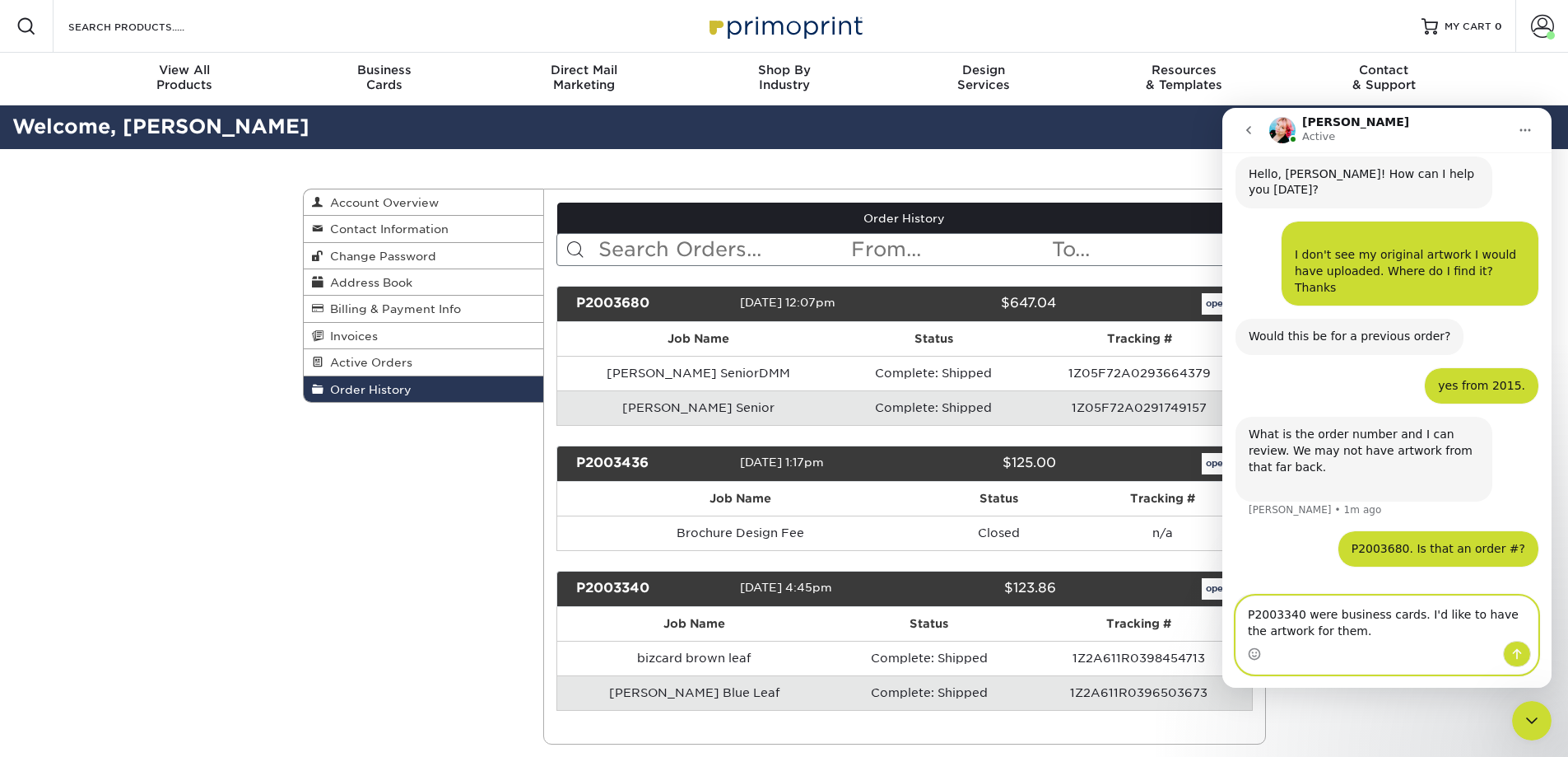
scroll to position [100, 0]
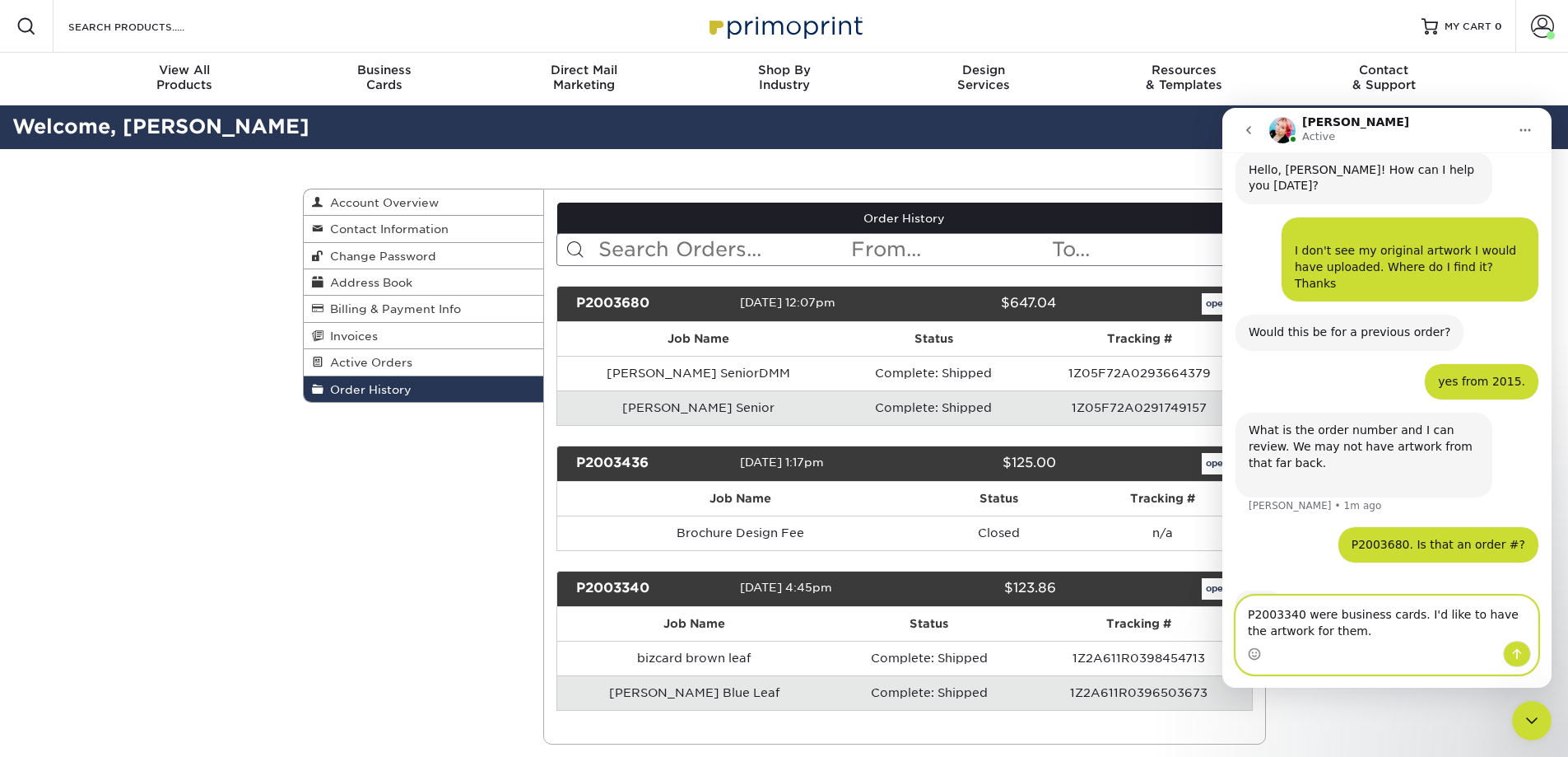
type textarea "P2003340 were business cards. I'd like to have the artwork for them."
click at [1516, 646] on button "Send a message…" at bounding box center [1517, 653] width 28 height 26
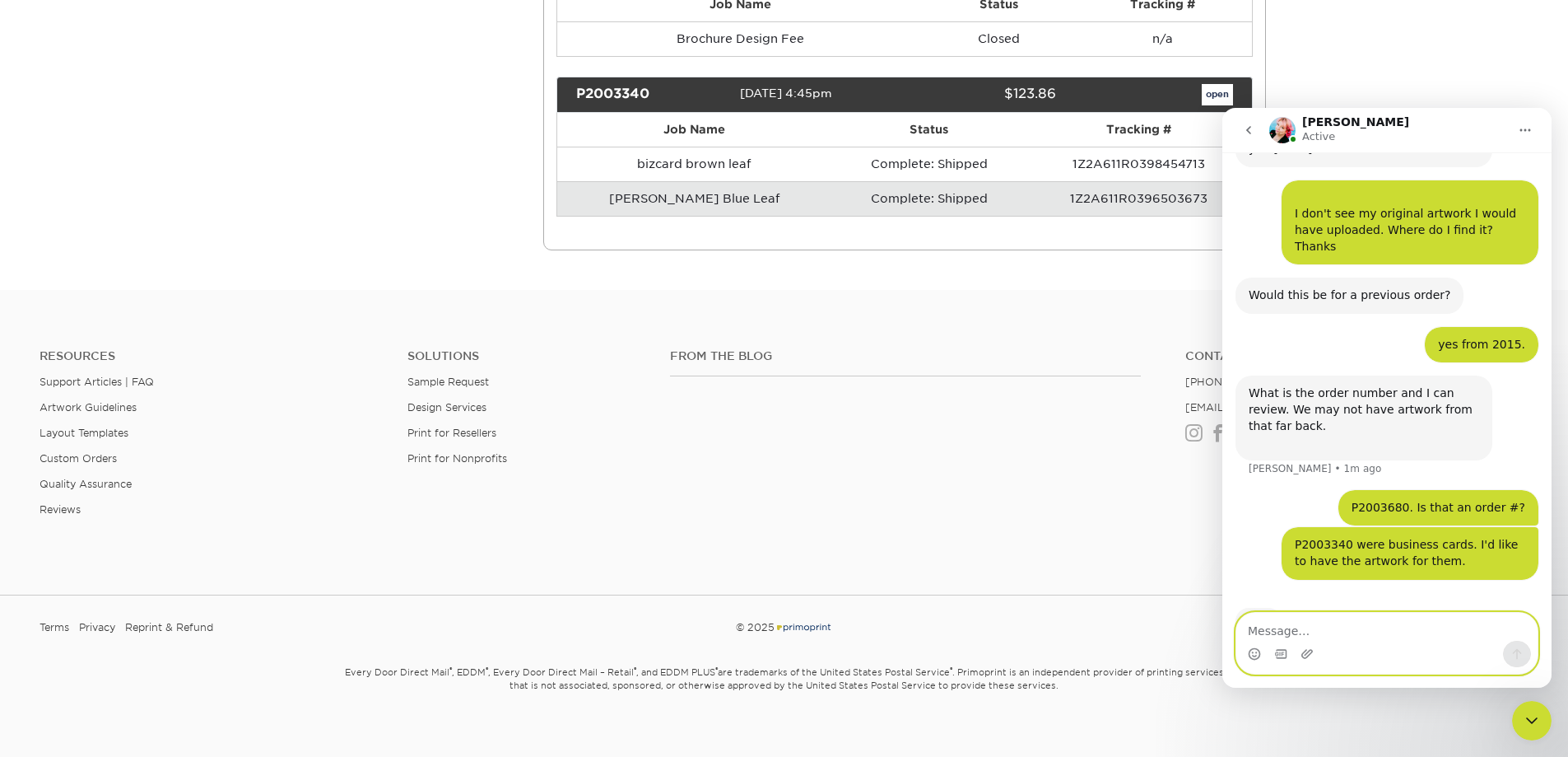
scroll to position [248, 0]
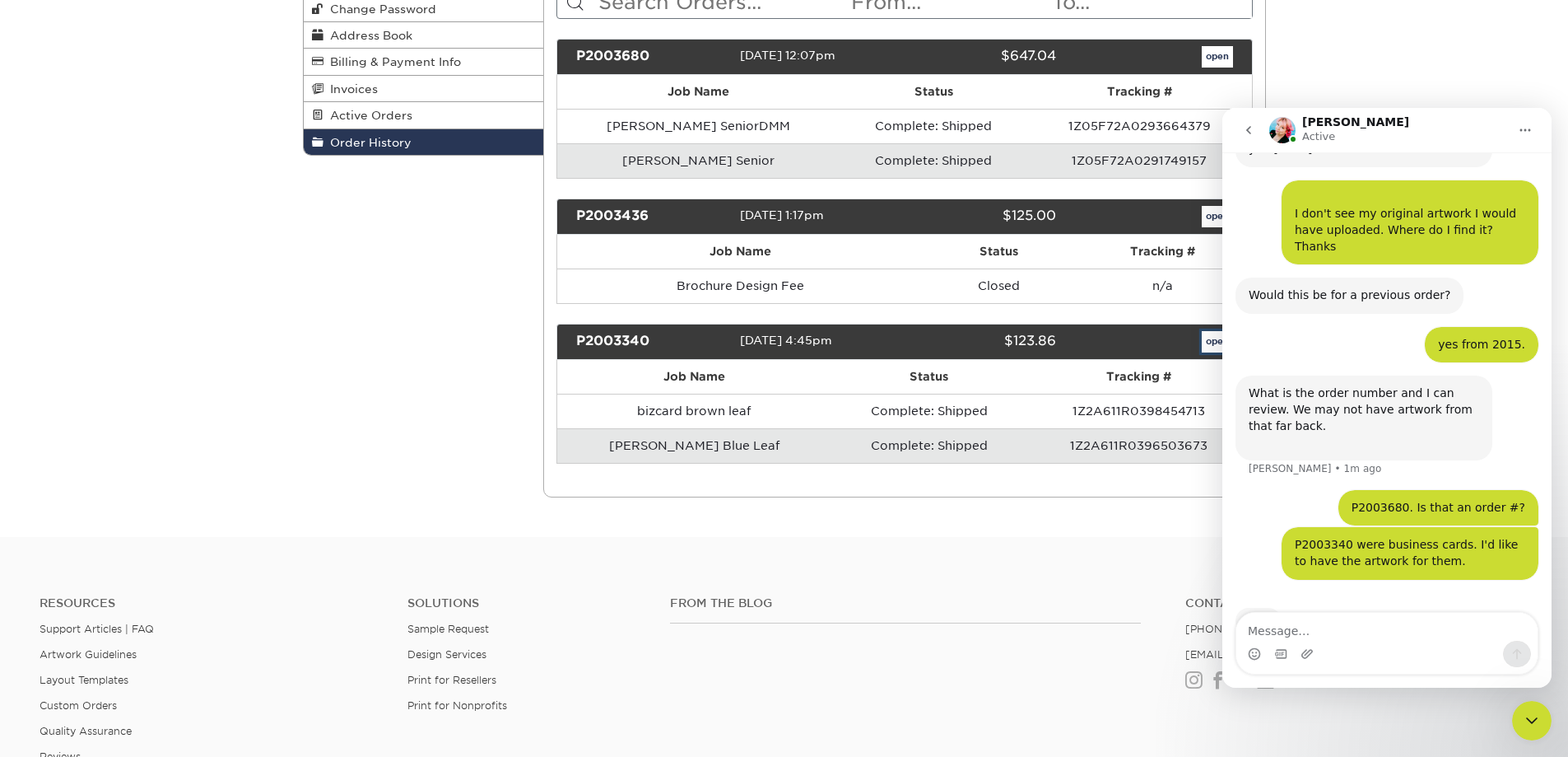
click at [1207, 338] on link "open" at bounding box center [1217, 342] width 31 height 22
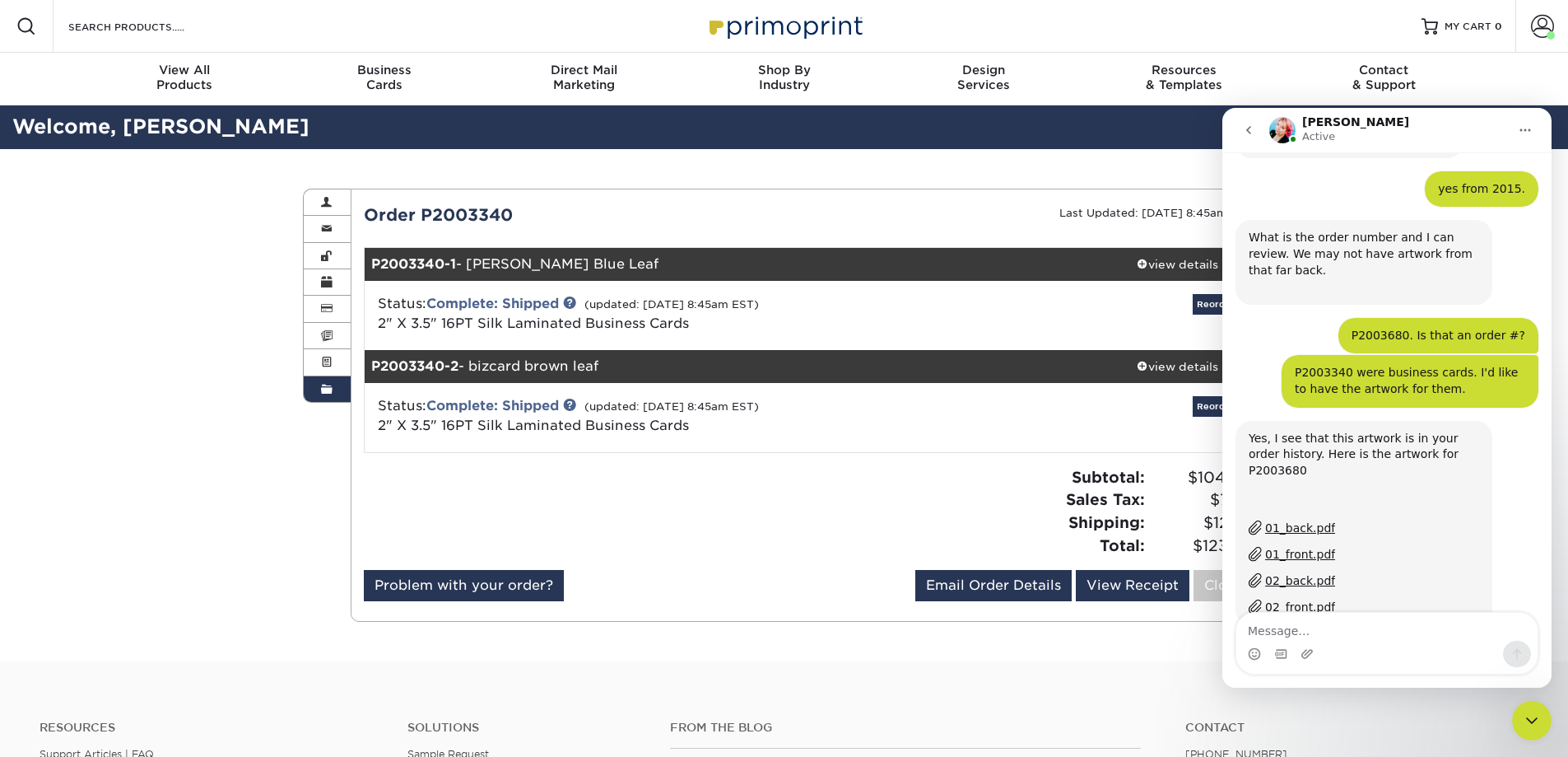
scroll to position [339, 0]
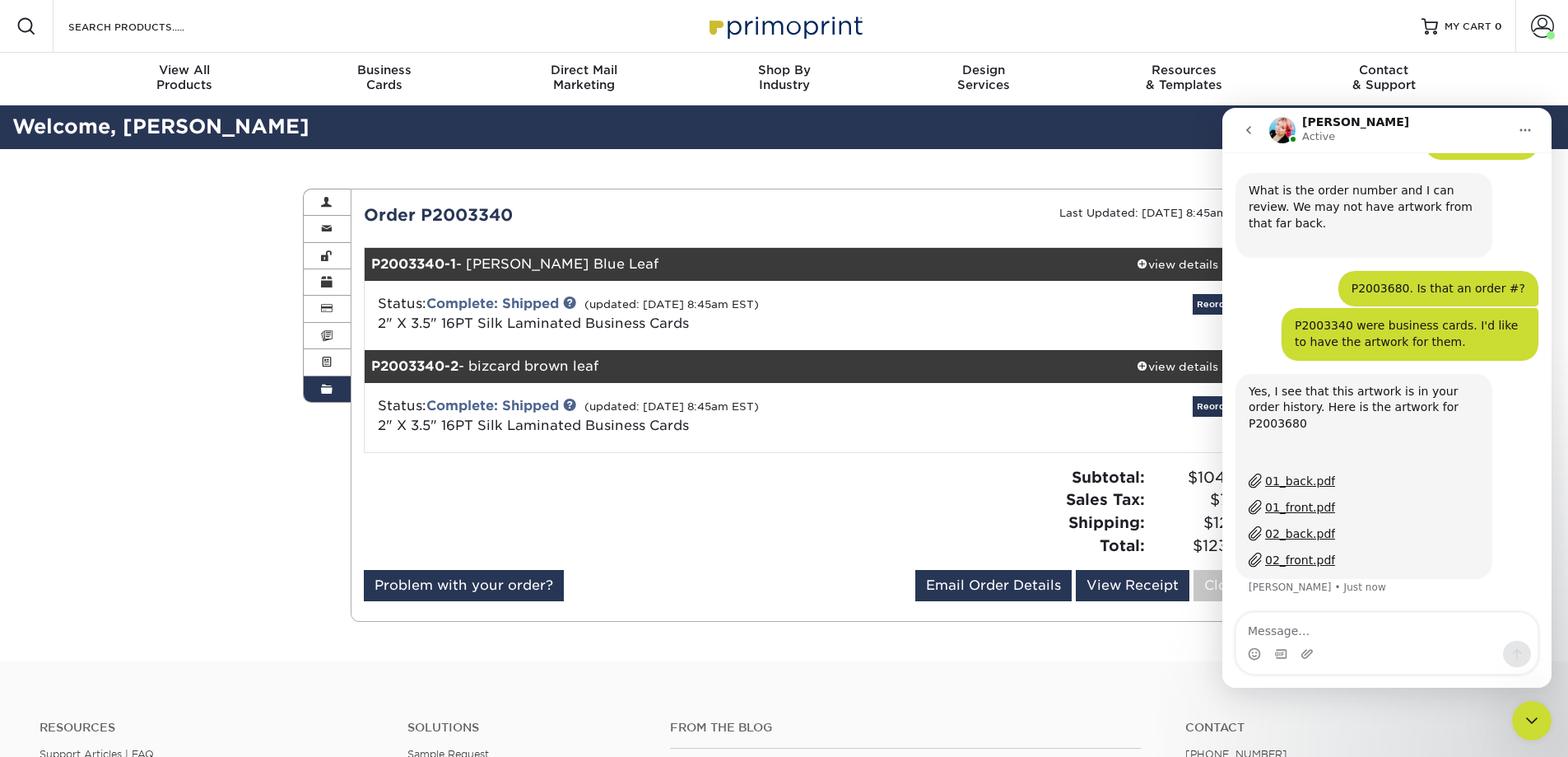
click at [1295, 473] on div "01_back.pdf" at bounding box center [1301, 481] width 70 height 17
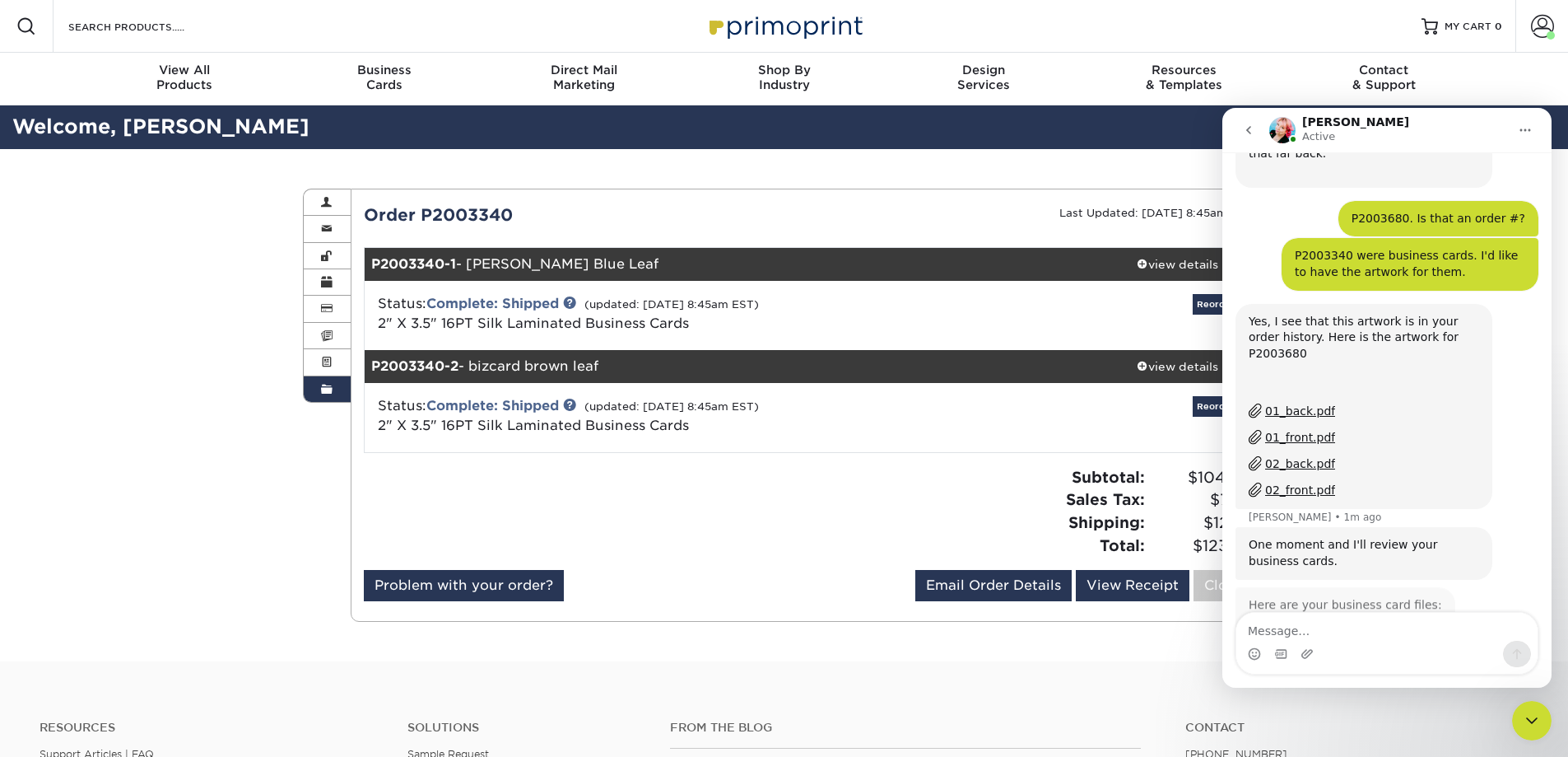
scroll to position [490, 0]
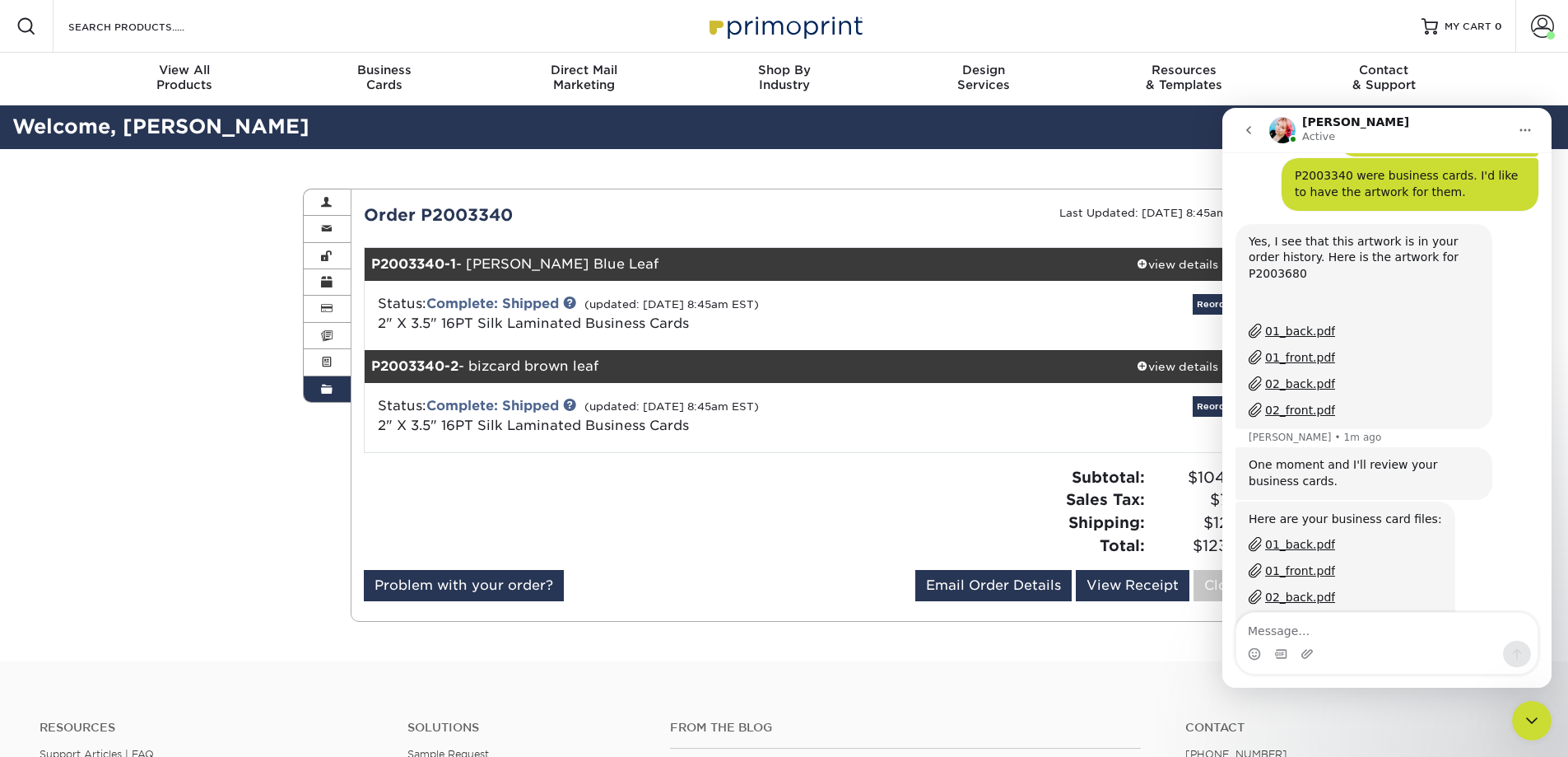
click at [1296, 563] on div "01_front.pdf" at bounding box center [1301, 571] width 70 height 17
click at [1297, 627] on textarea "Message…" at bounding box center [1387, 626] width 301 height 28
type textarea "thanks"
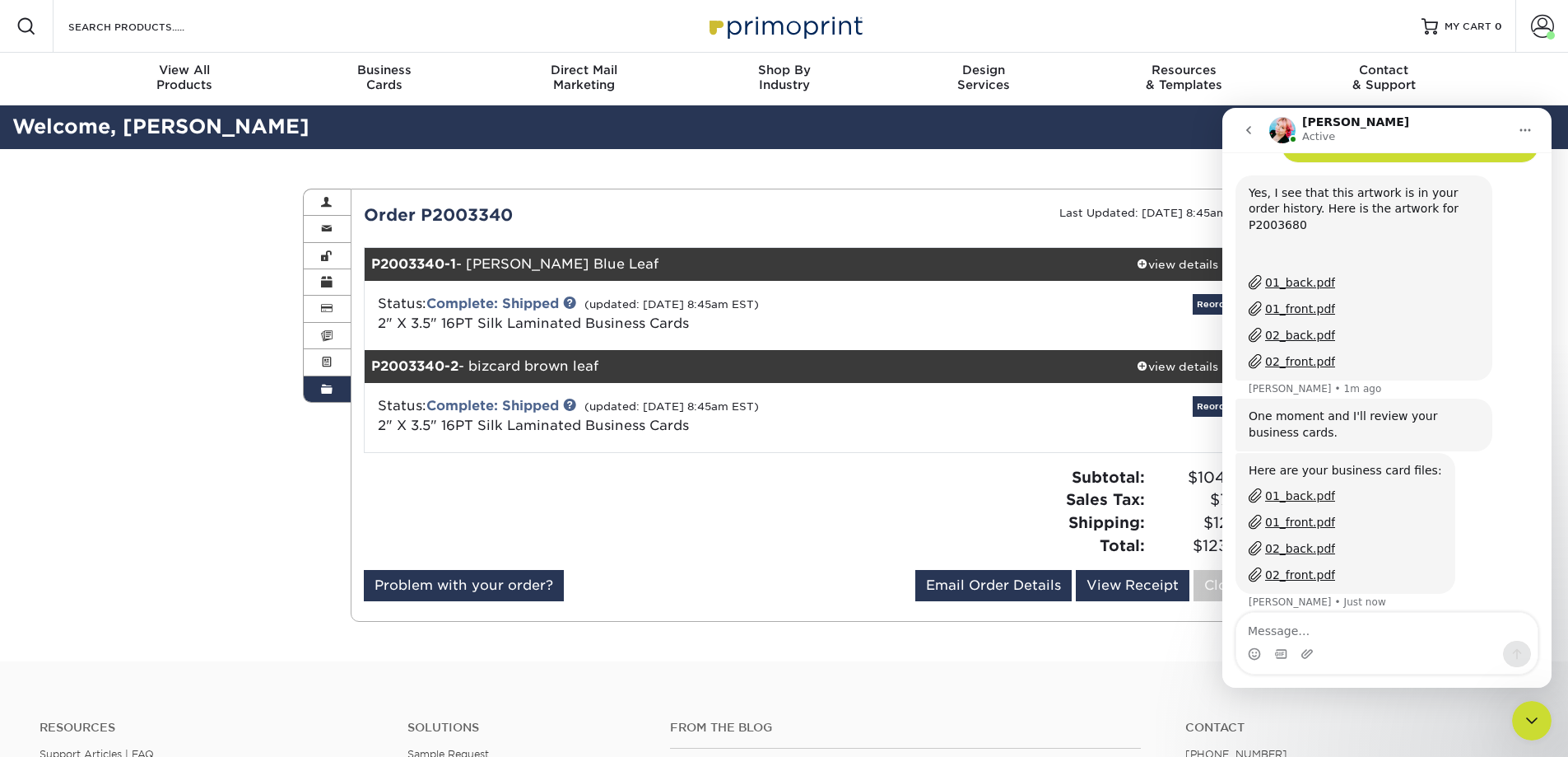
click at [1294, 488] on div "01_back.pdf" at bounding box center [1301, 496] width 70 height 17
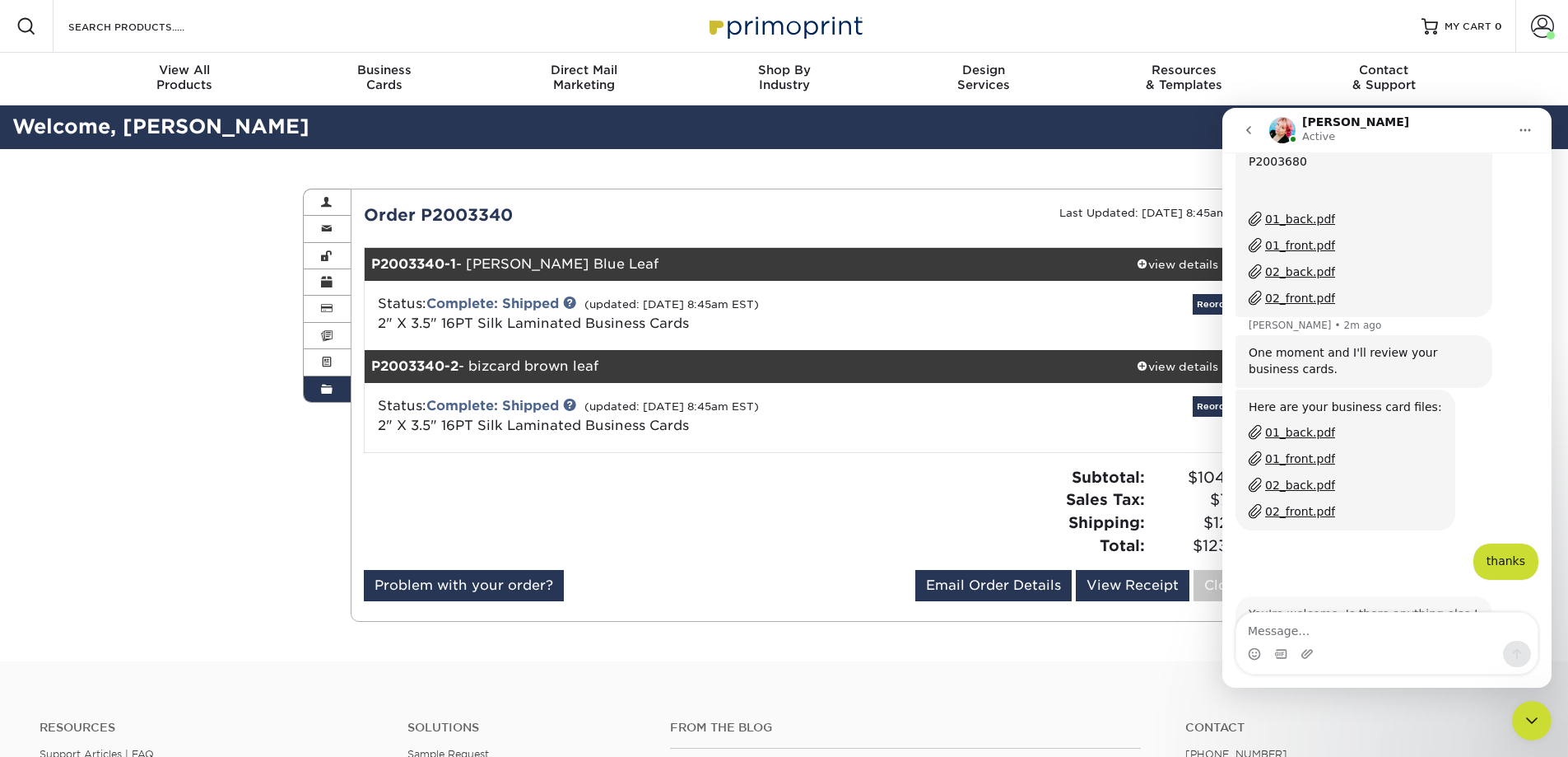
scroll to position [604, 0]
click at [1294, 448] on div "01_front.pdf" at bounding box center [1301, 456] width 70 height 17
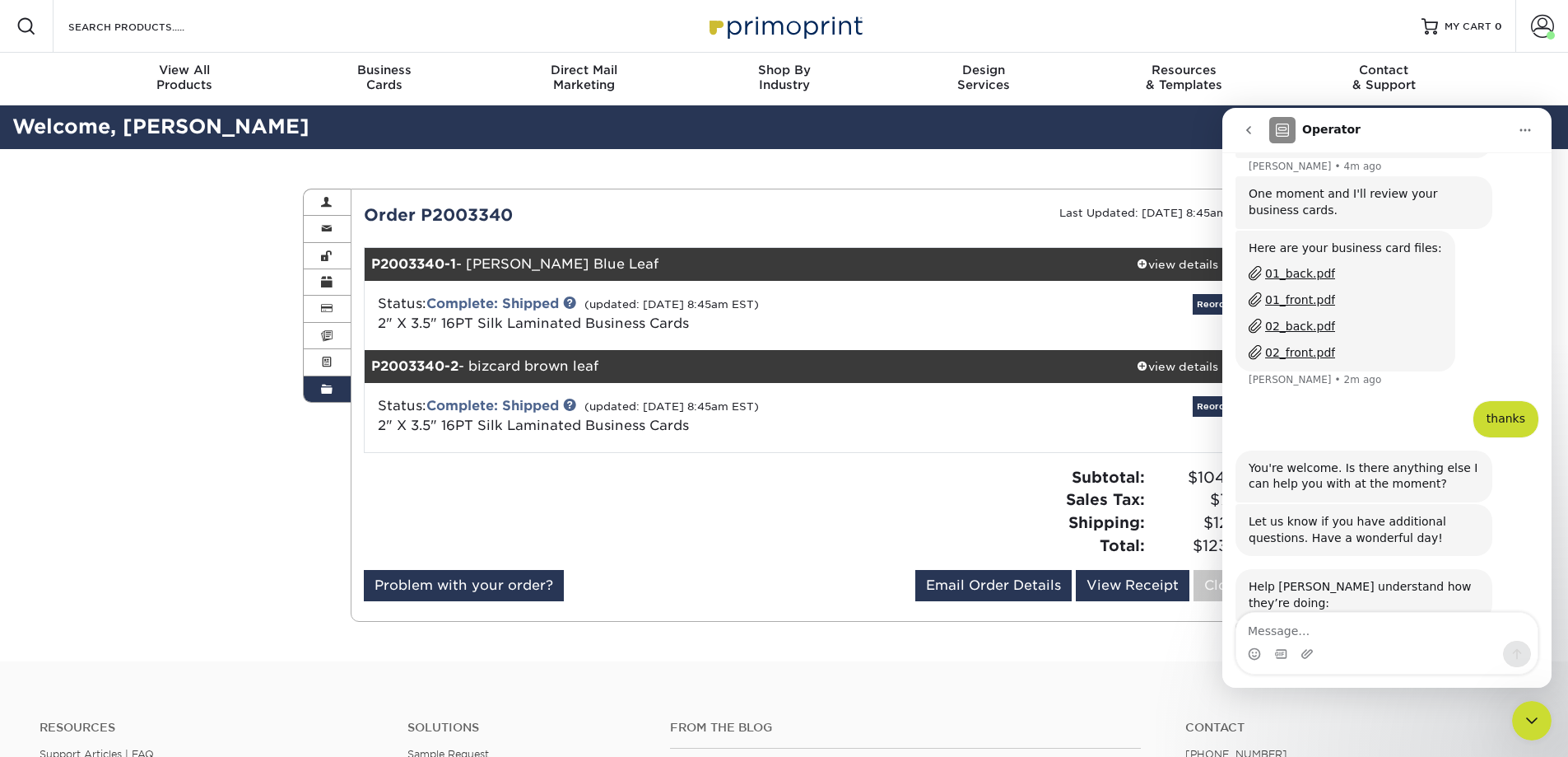
scroll to position [805, 0]
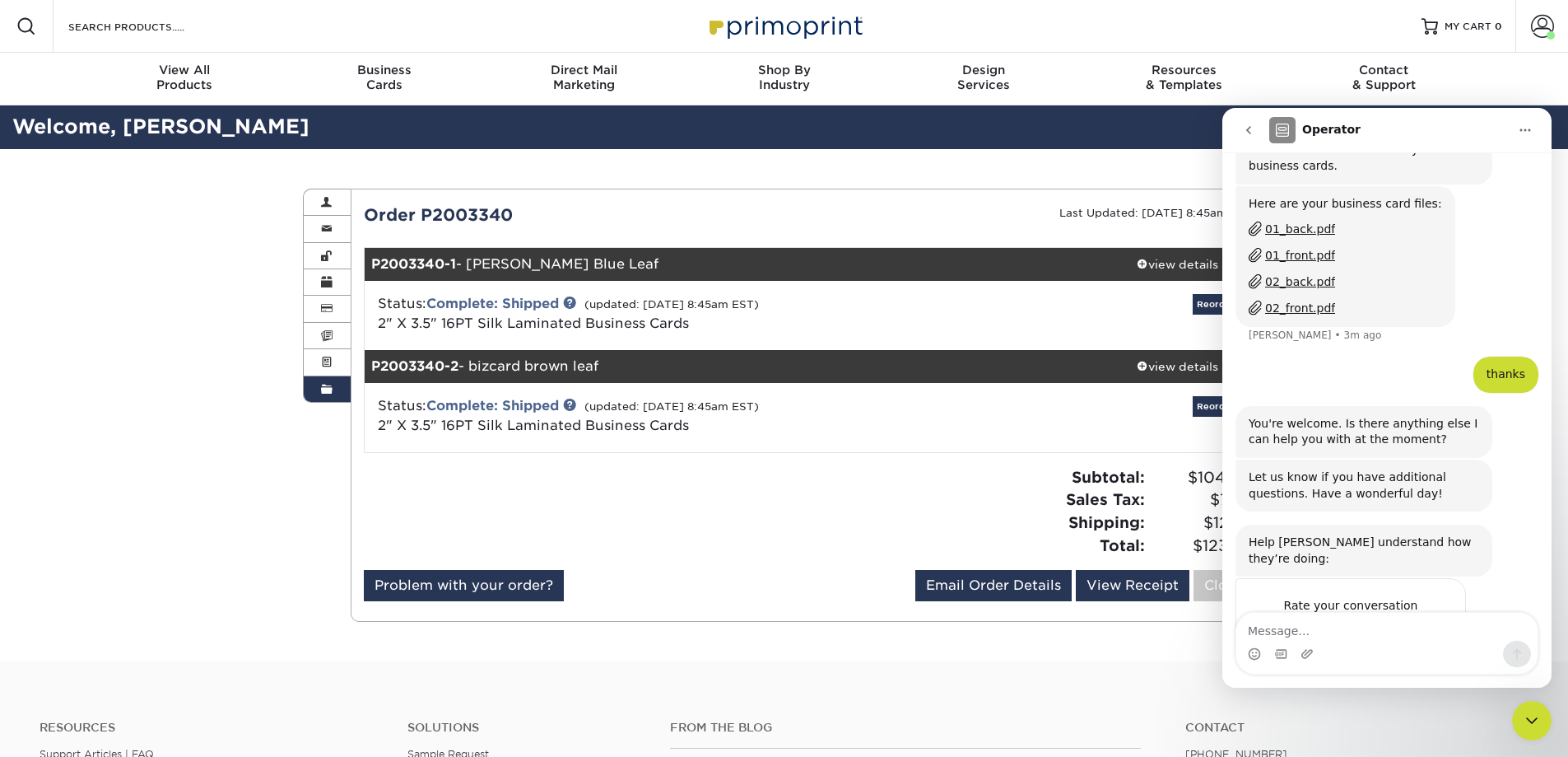
click at [1296, 274] on div "02_back.pdf" at bounding box center [1301, 282] width 70 height 17
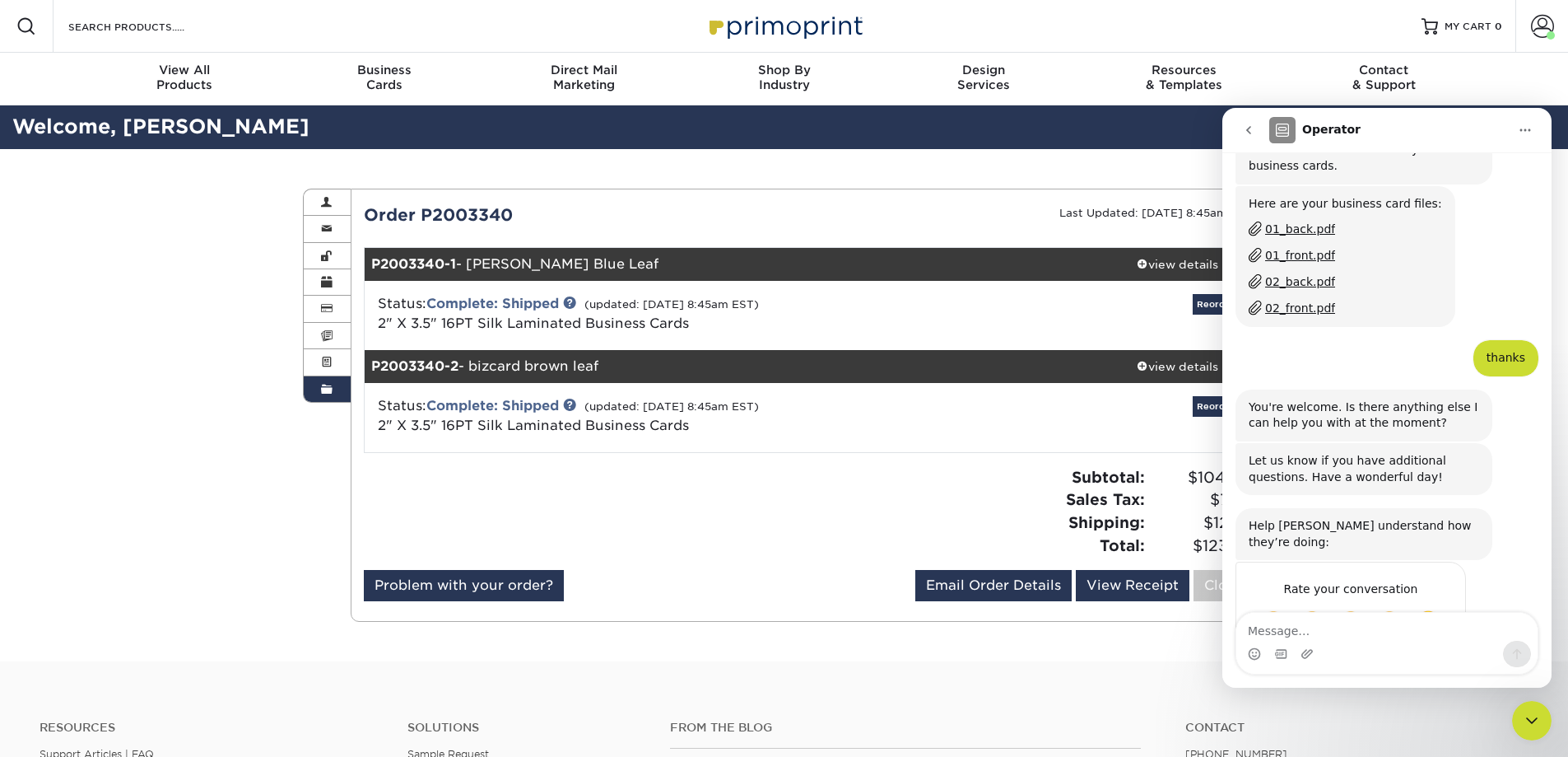
scroll to position [789, 0]
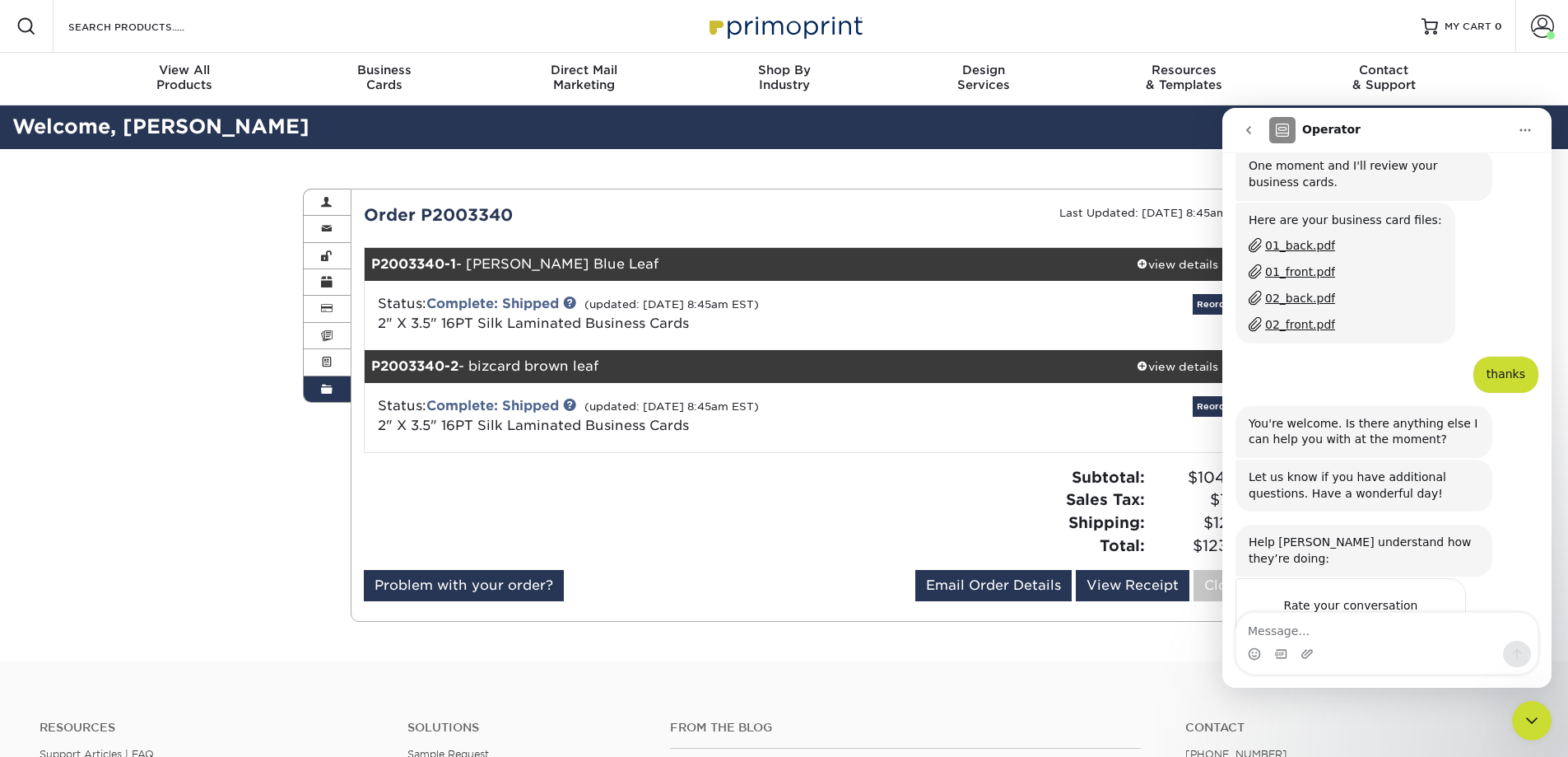
click at [1296, 316] on div "02_front.pdf" at bounding box center [1301, 324] width 70 height 17
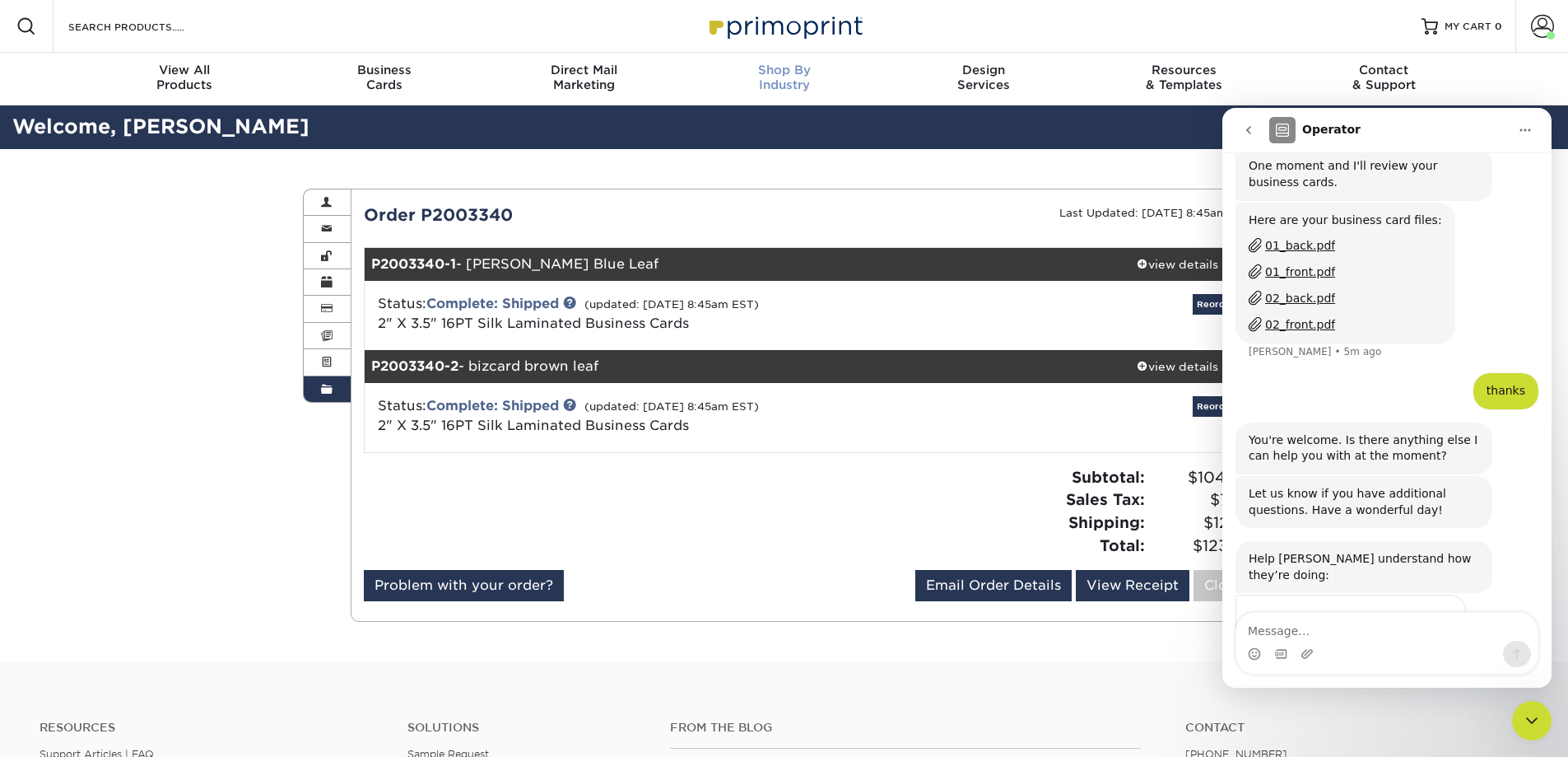
scroll to position [805, 0]
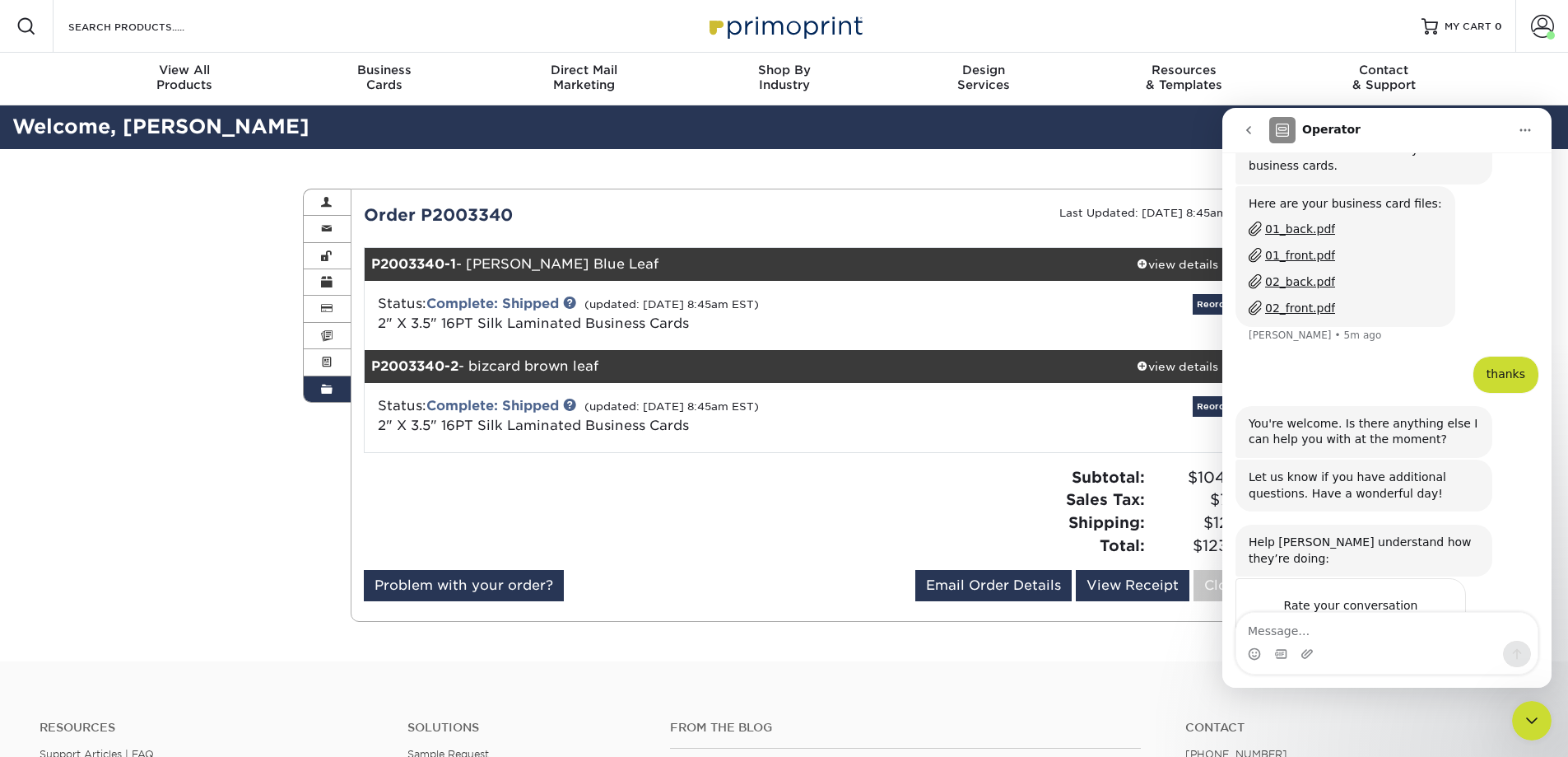
click at [1433, 624] on span "Amazing" at bounding box center [1428, 638] width 30 height 30
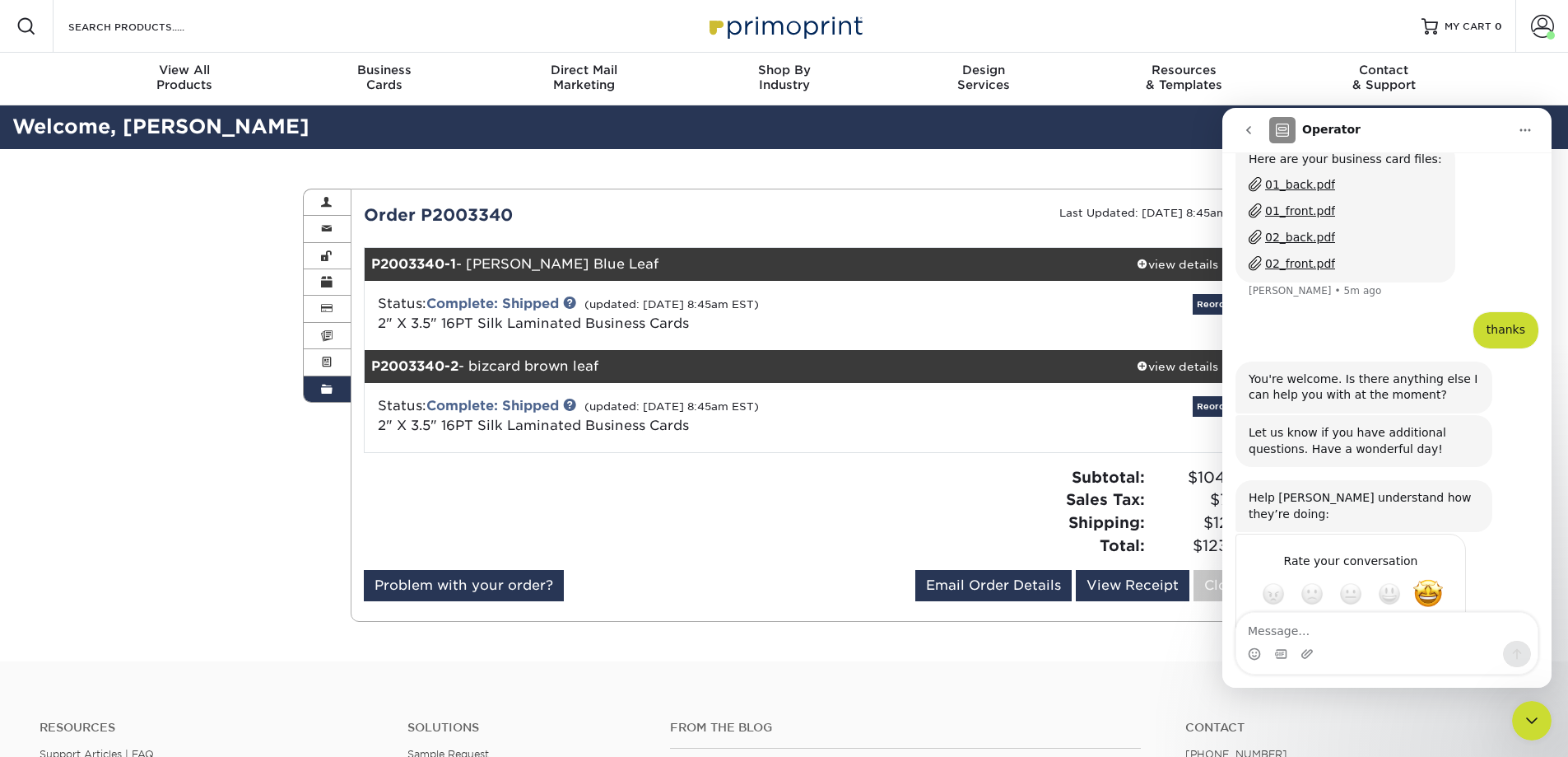
click at [1248, 122] on button "go back" at bounding box center [1249, 130] width 31 height 32
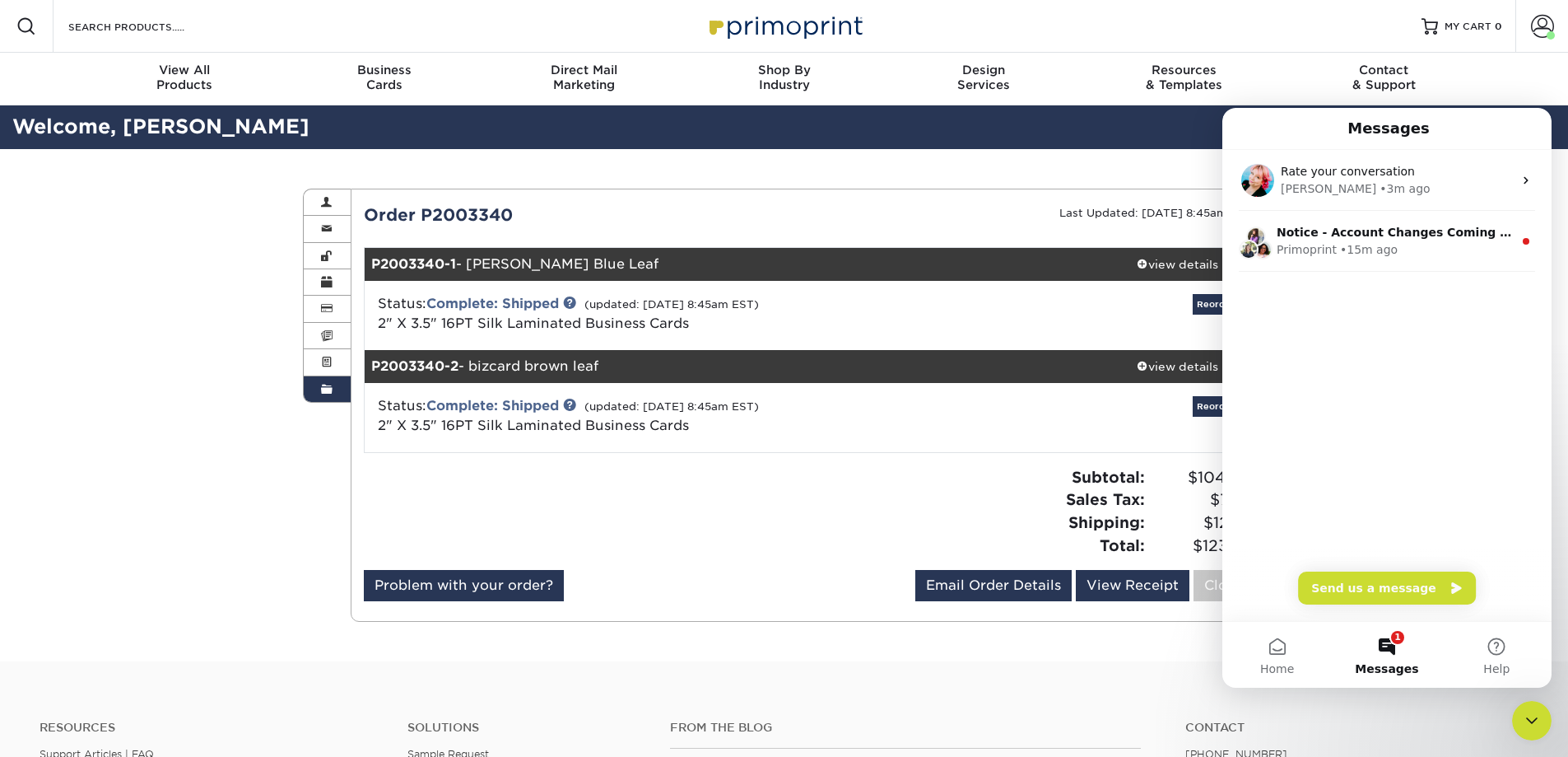
scroll to position [0, 0]
click at [1024, 125] on h2 "Welcome, [PERSON_NAME]" at bounding box center [784, 127] width 1568 height 31
click at [1276, 641] on button "Home" at bounding box center [1277, 654] width 110 height 66
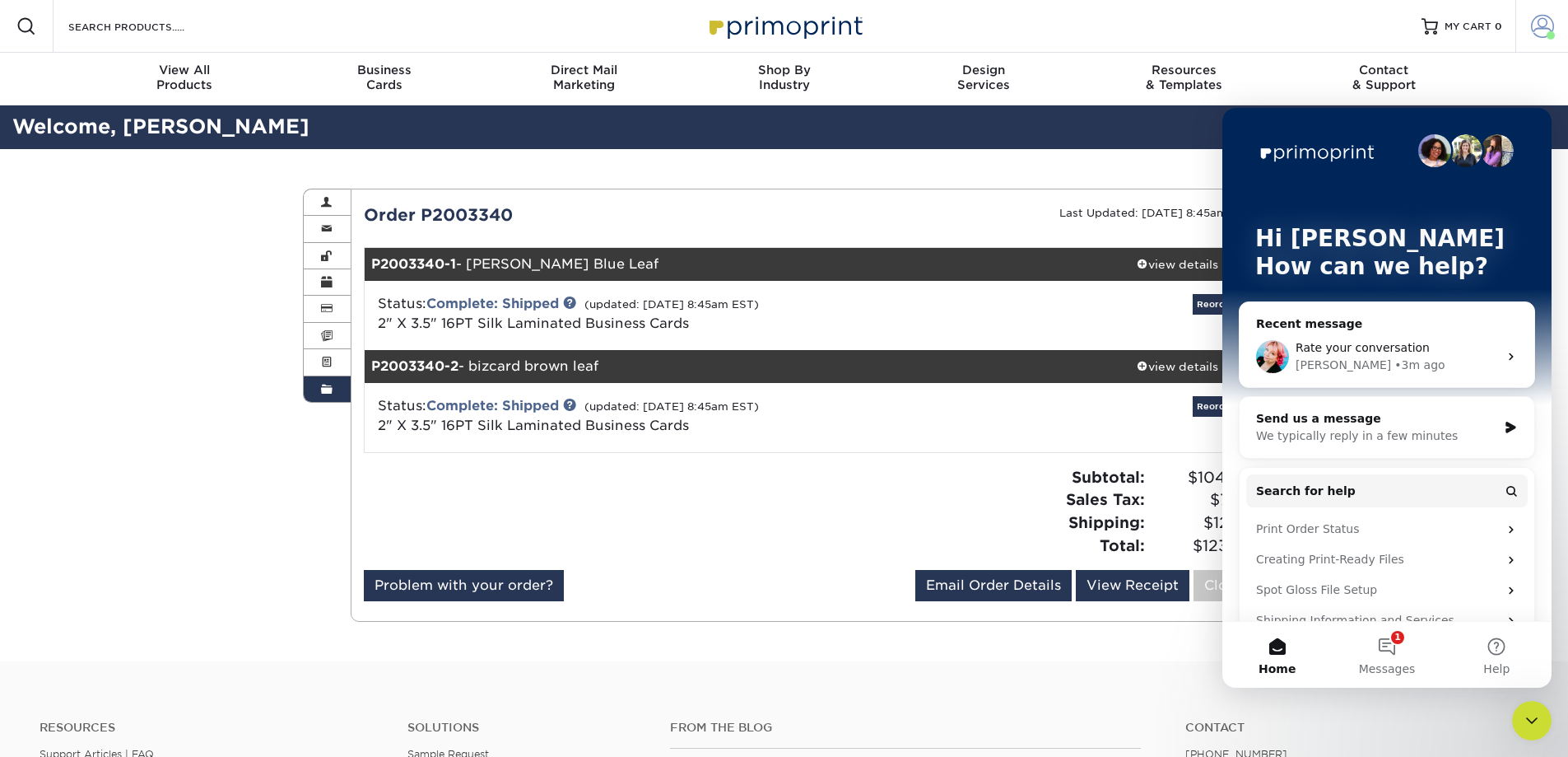
click at [1545, 23] on span at bounding box center [1543, 26] width 23 height 23
click at [1537, 23] on span at bounding box center [1543, 26] width 23 height 23
click at [1391, 640] on button "1 Messages" at bounding box center [1387, 654] width 110 height 66
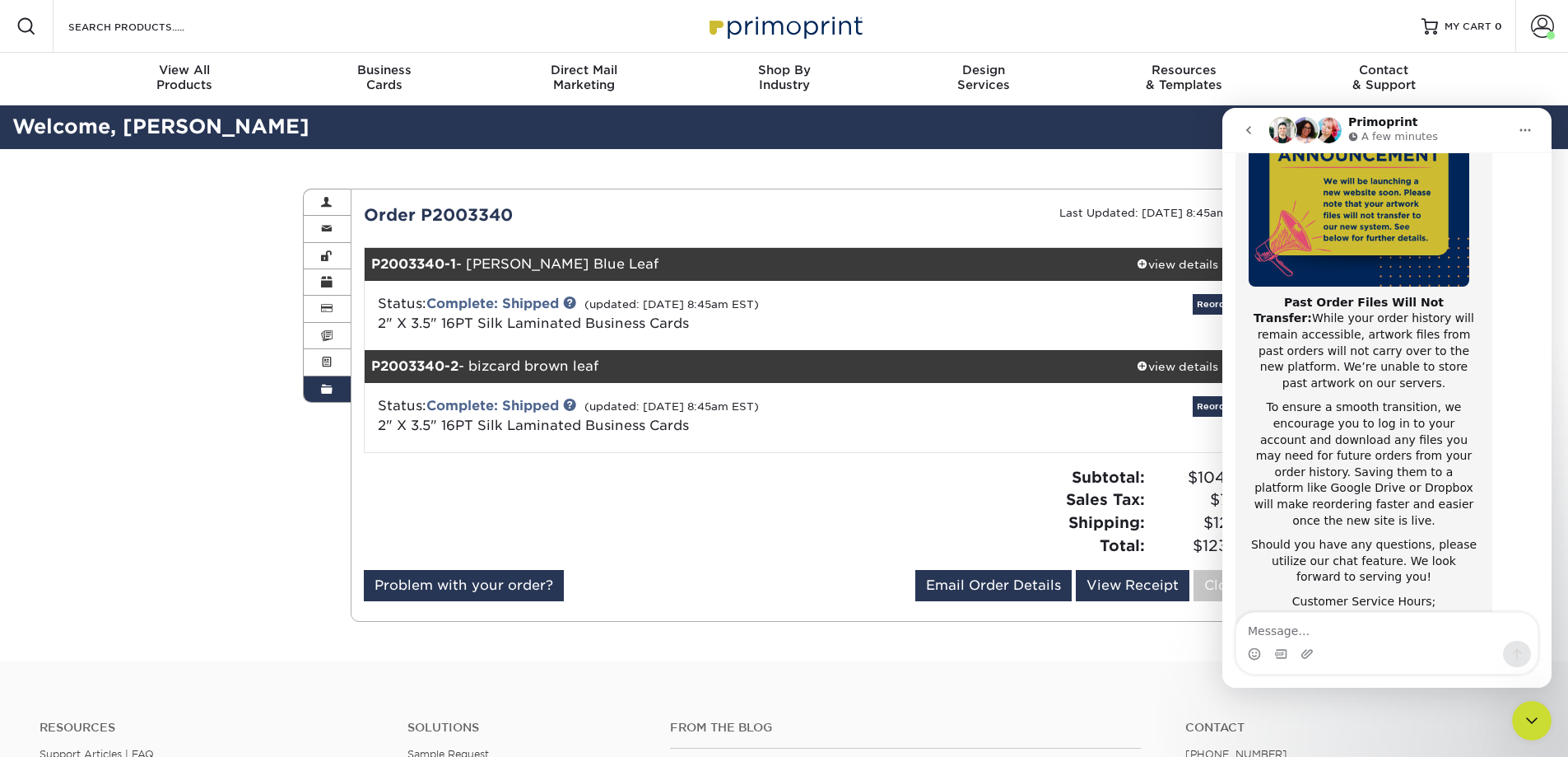
scroll to position [221, 0]
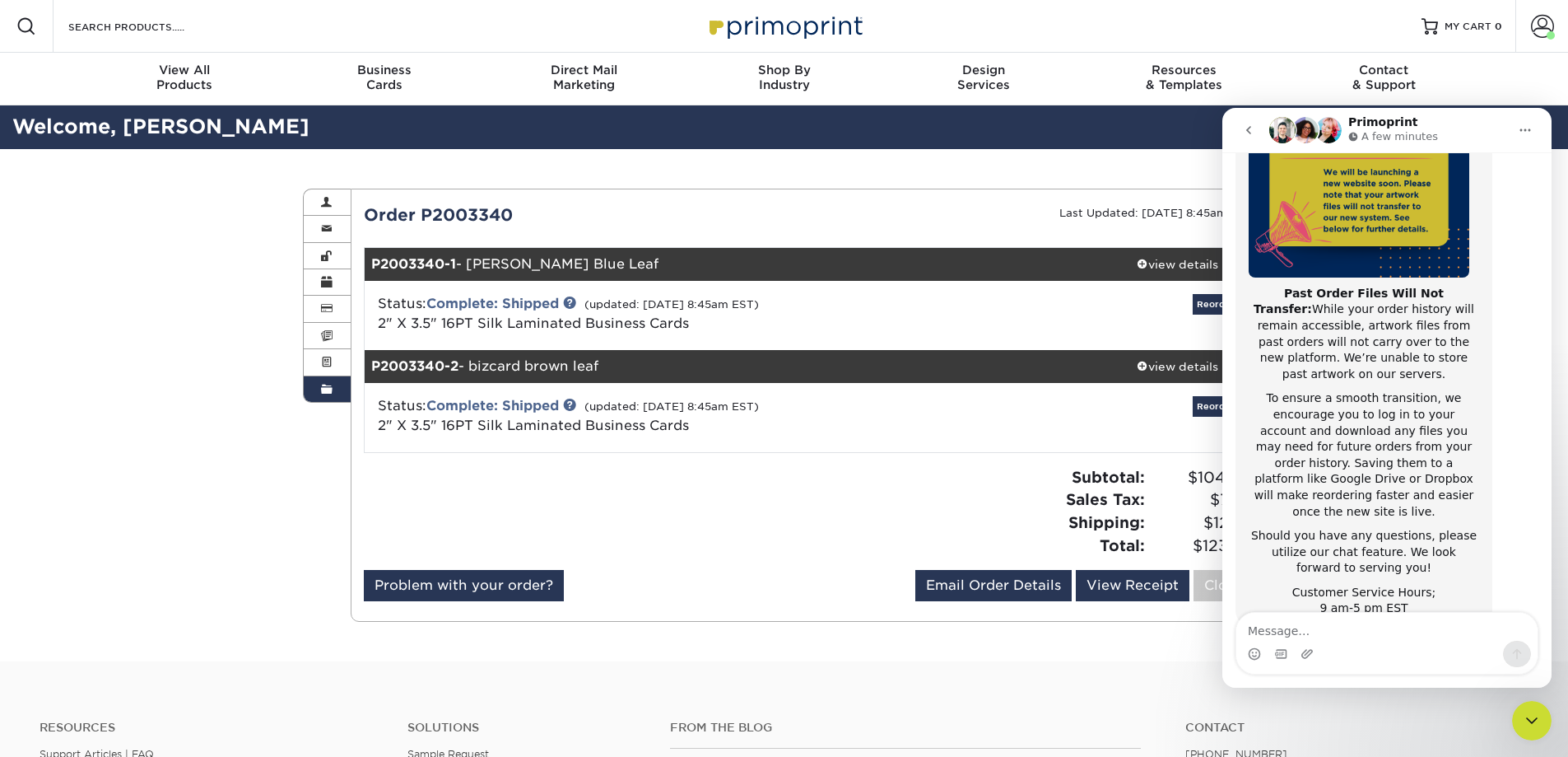
click at [1531, 129] on button "Home" at bounding box center [1526, 130] width 31 height 32
click at [1250, 124] on icon "go back" at bounding box center [1249, 130] width 13 height 14
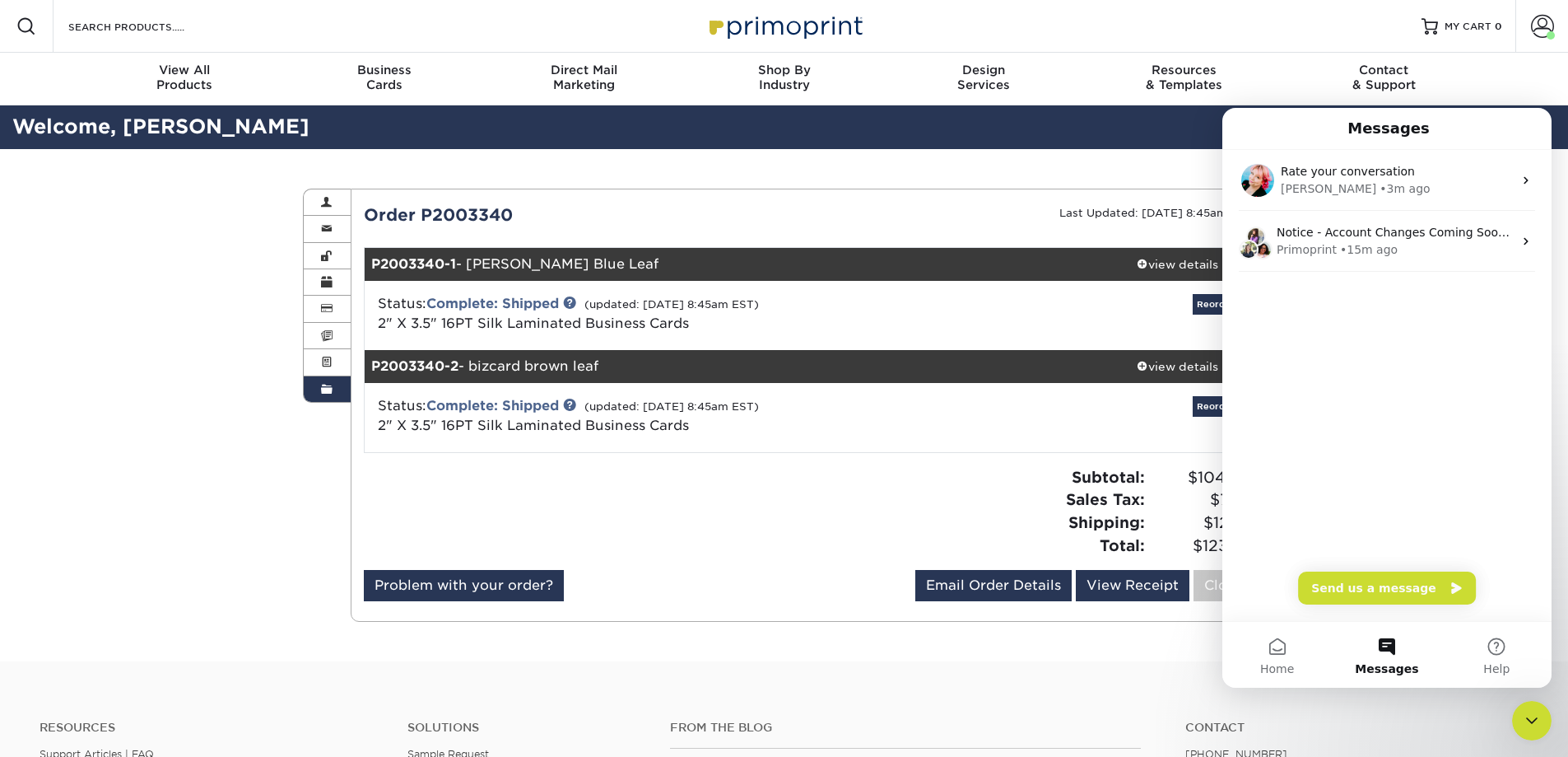
click at [1088, 131] on h2 "Welcome, [PERSON_NAME]" at bounding box center [784, 127] width 1568 height 31
click at [1540, 19] on span at bounding box center [1543, 26] width 23 height 23
click at [1539, 19] on span at bounding box center [1543, 26] width 23 height 23
